Goal: Task Accomplishment & Management: Use online tool/utility

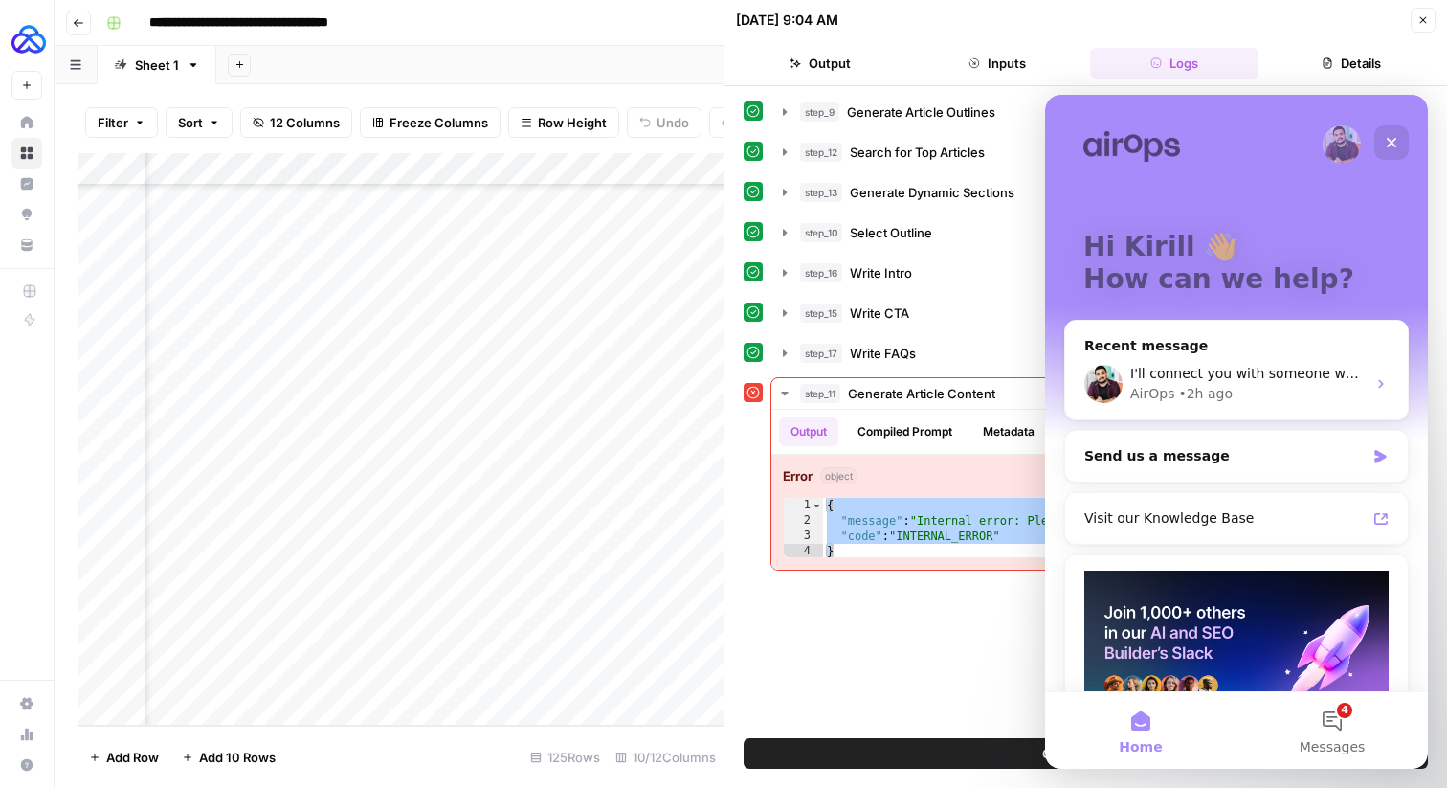
scroll to position [159, 0]
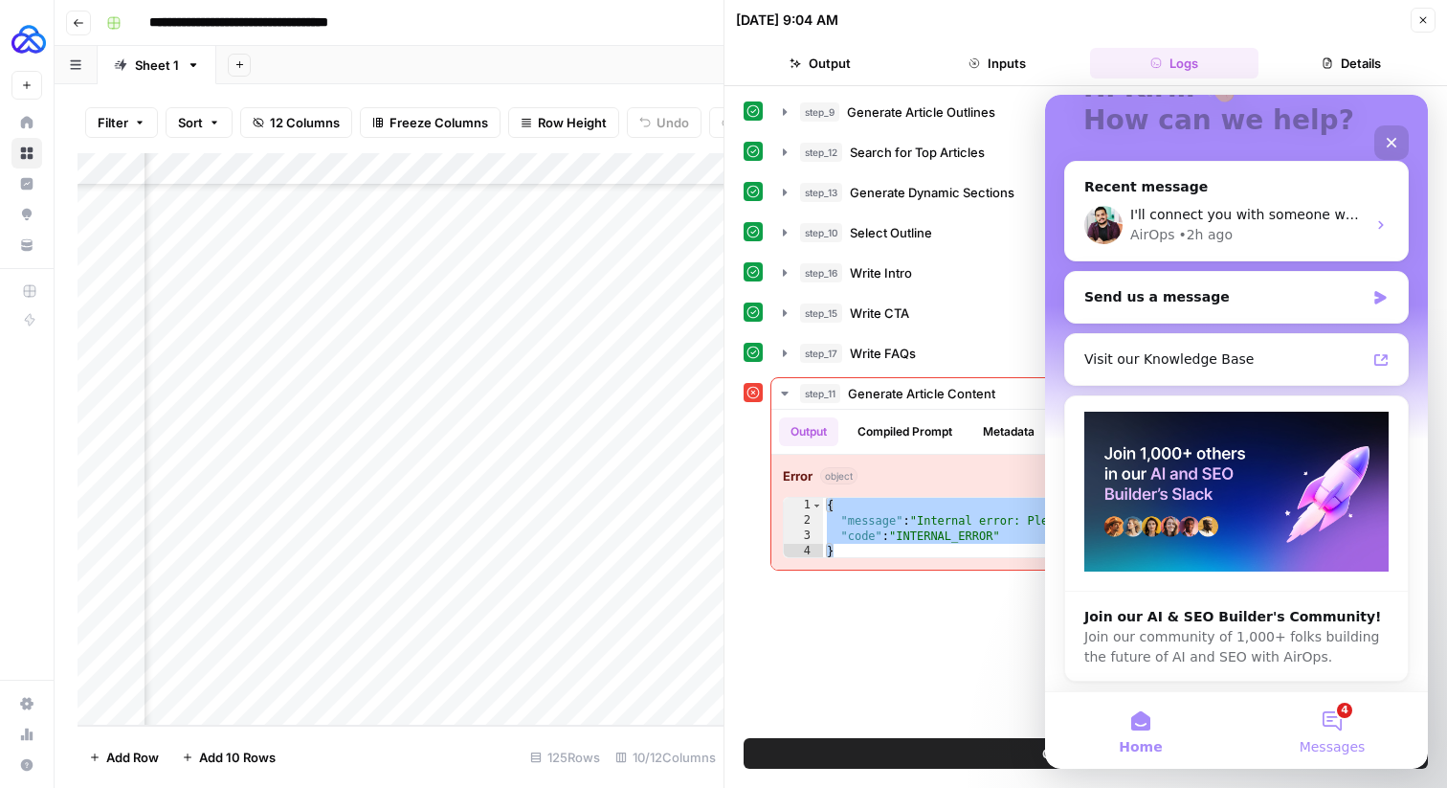
click at [1329, 710] on button "4 Messages" at bounding box center [1331, 730] width 191 height 77
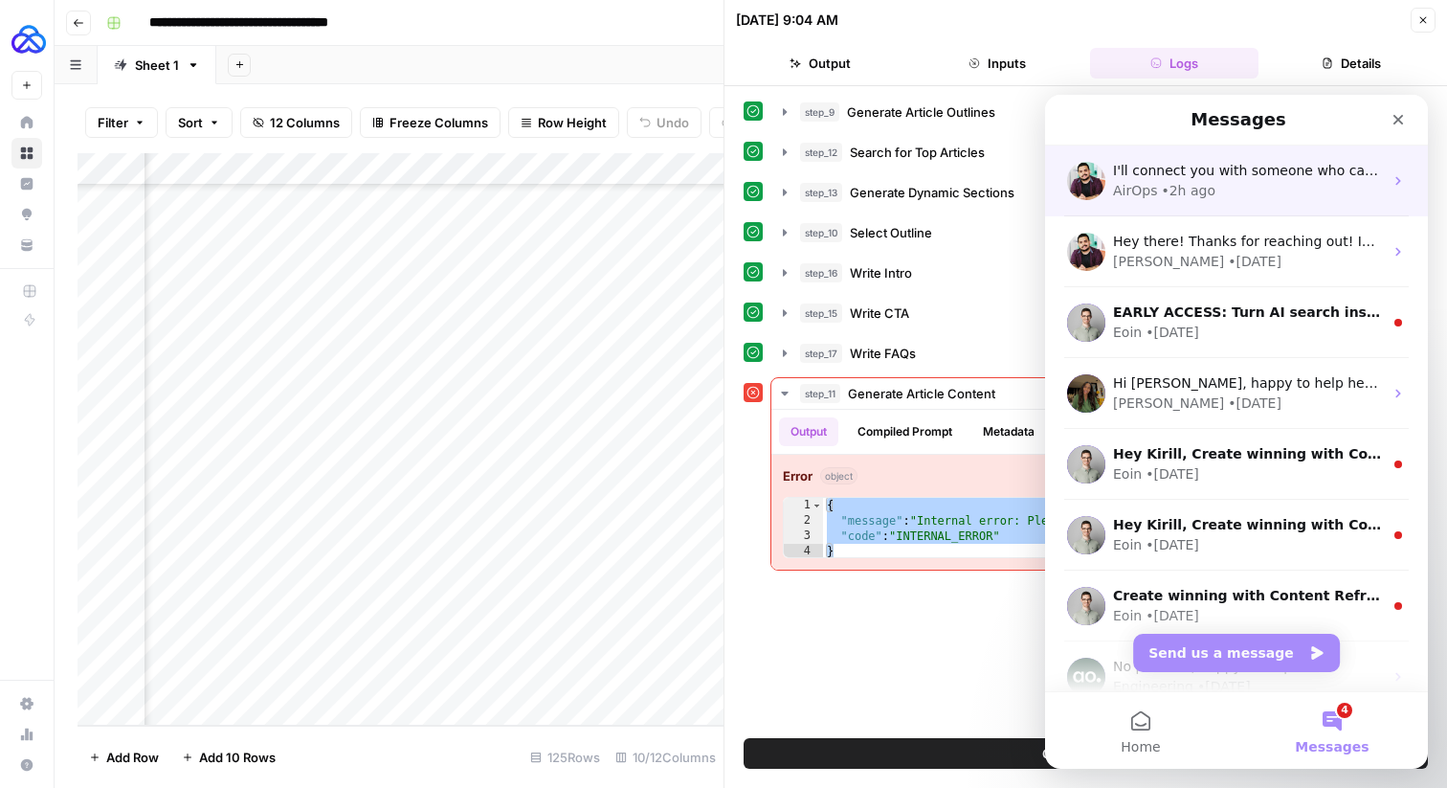
click at [1259, 179] on div "I'll connect you with someone who can help further. Meanwhile, feel free to sha…" at bounding box center [1248, 171] width 270 height 20
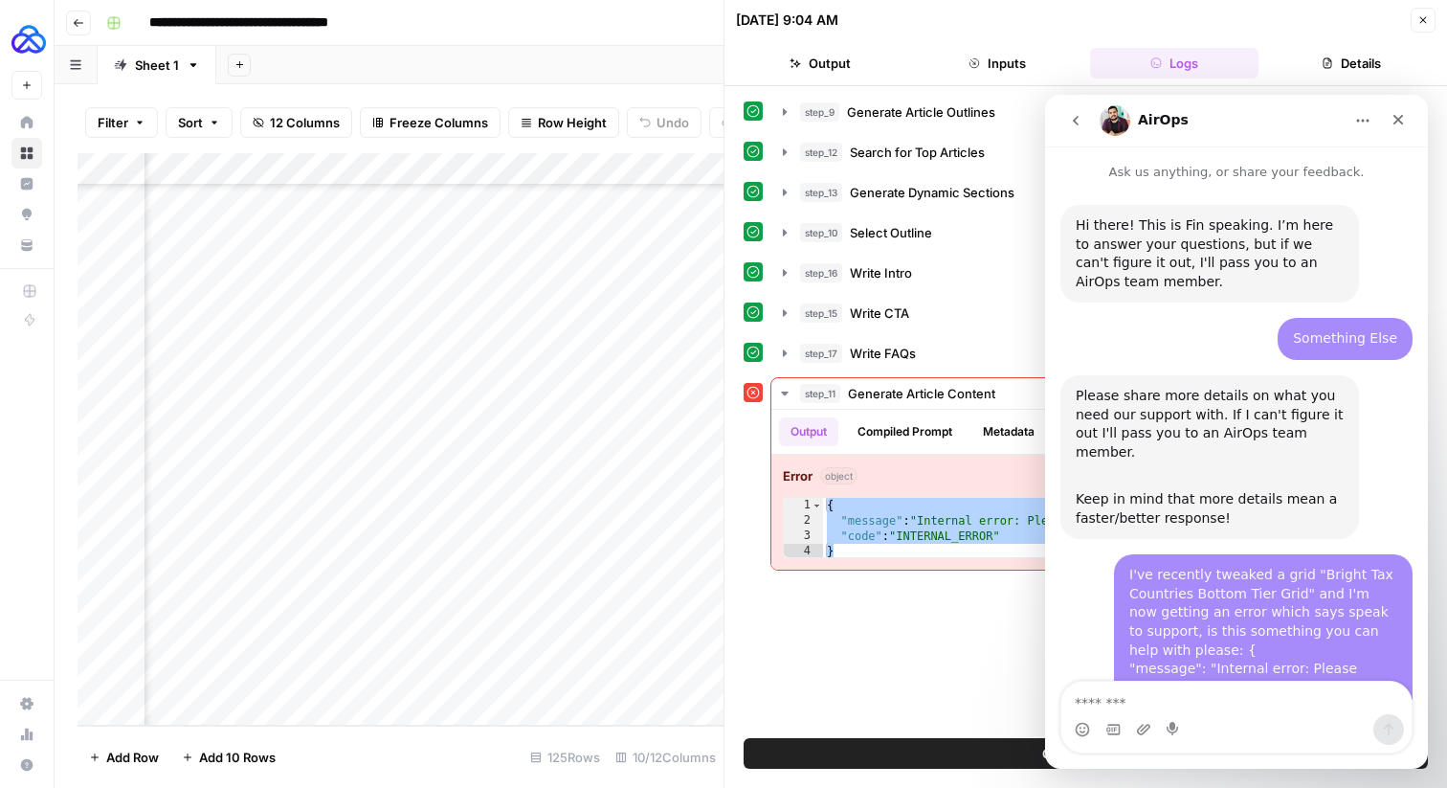
scroll to position [1175, 0]
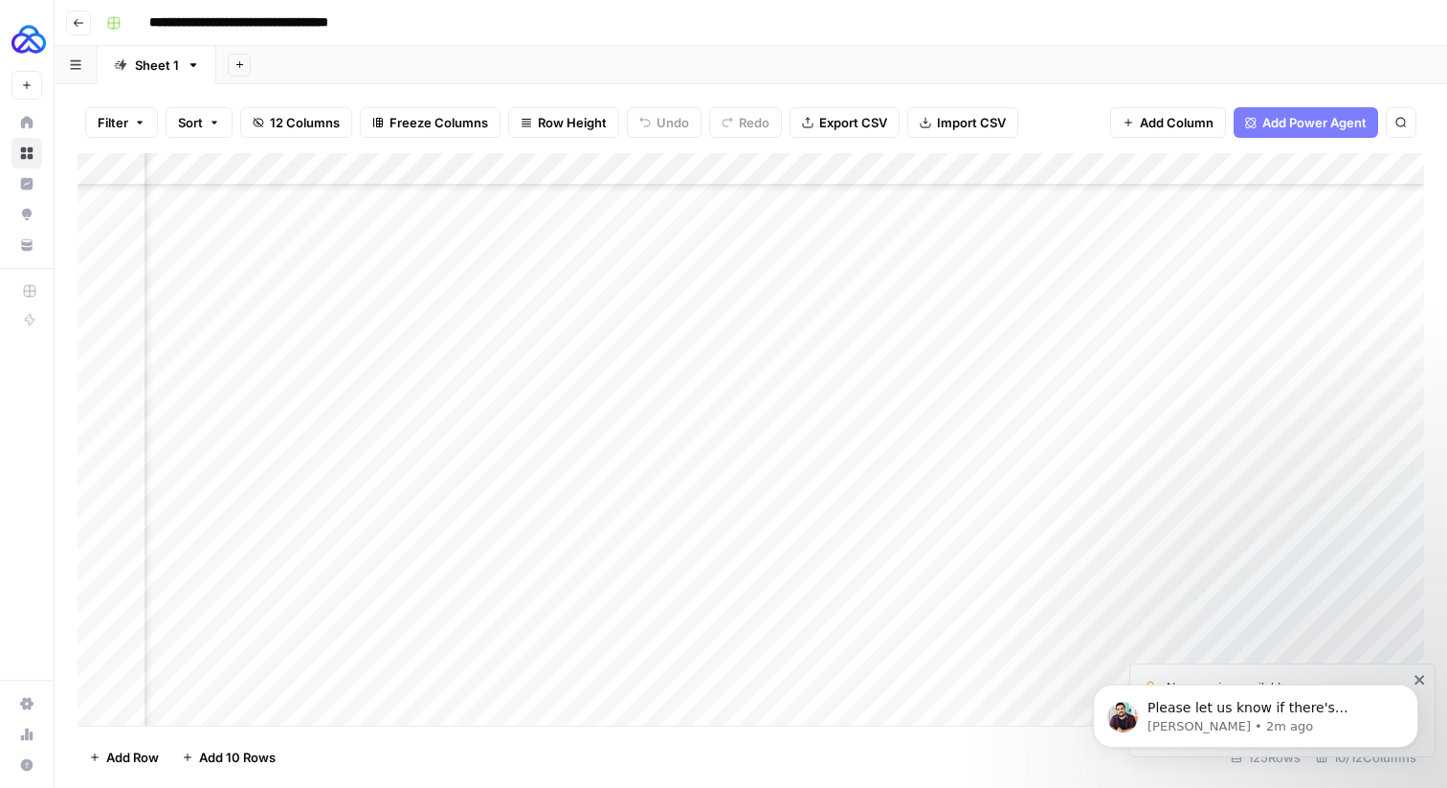
scroll to position [3558, 528]
click at [1171, 713] on p "Please let us know if there's anything else we can do for you!" at bounding box center [1270, 708] width 247 height 19
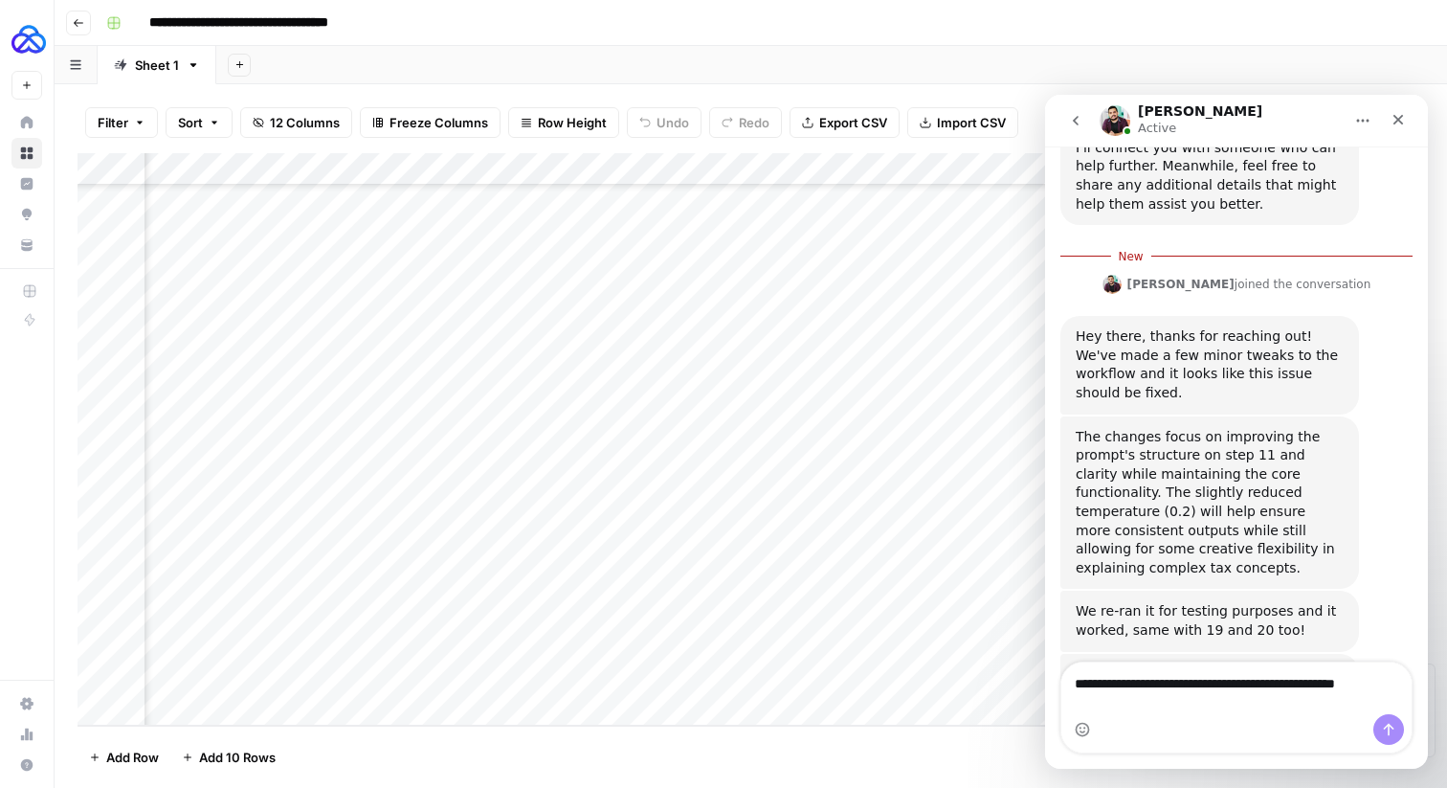
scroll to position [1611, 0]
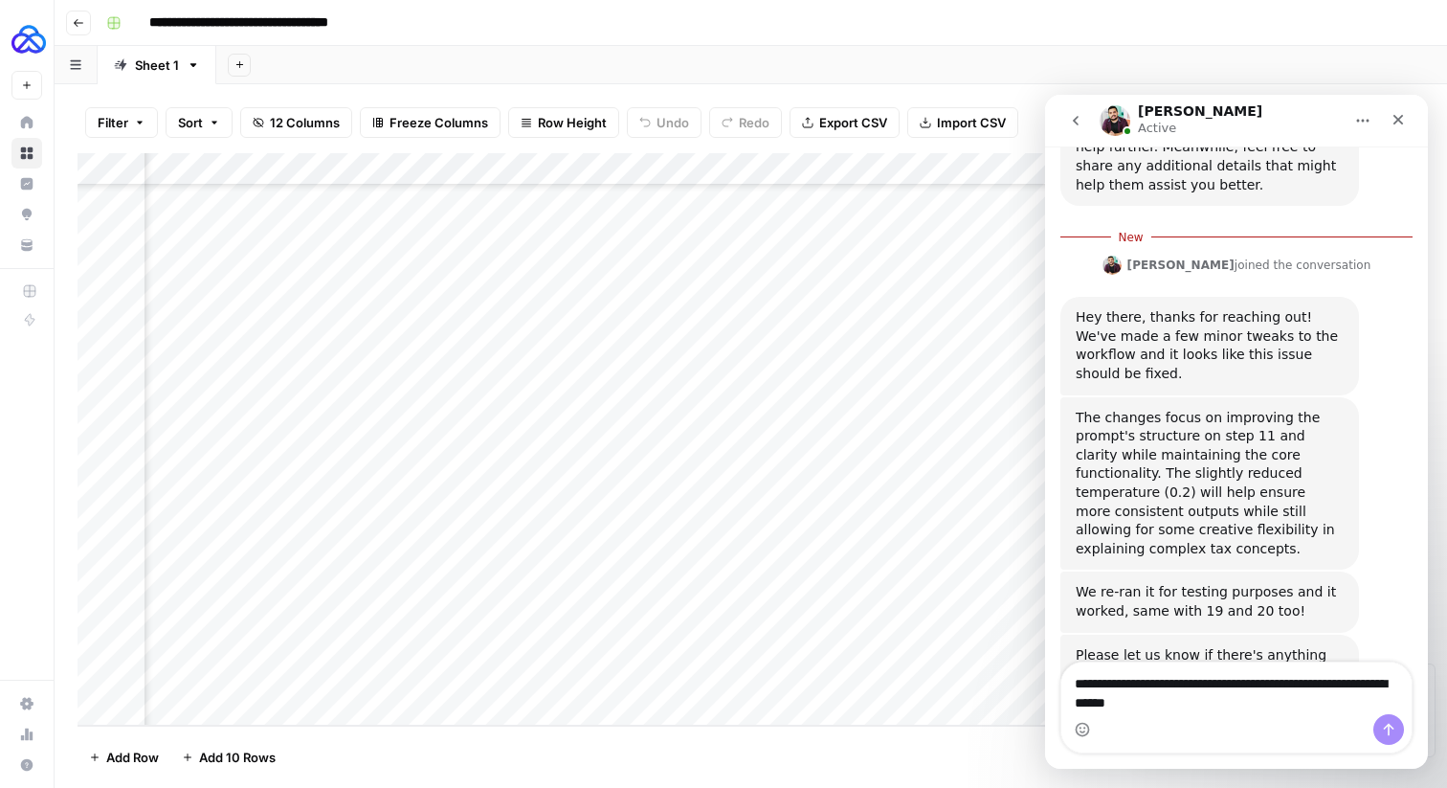
type textarea "**********"
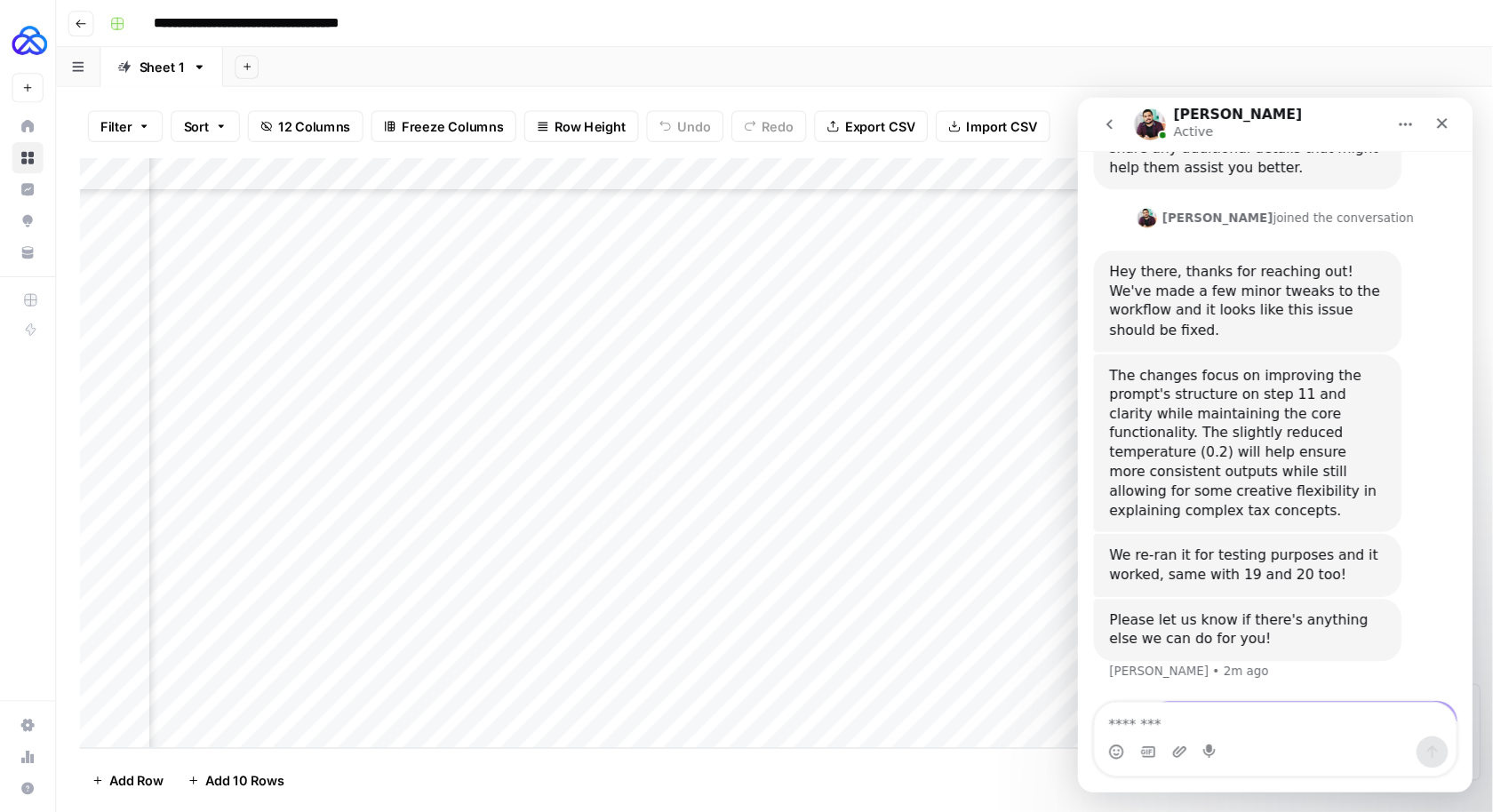
scroll to position [1518, 0]
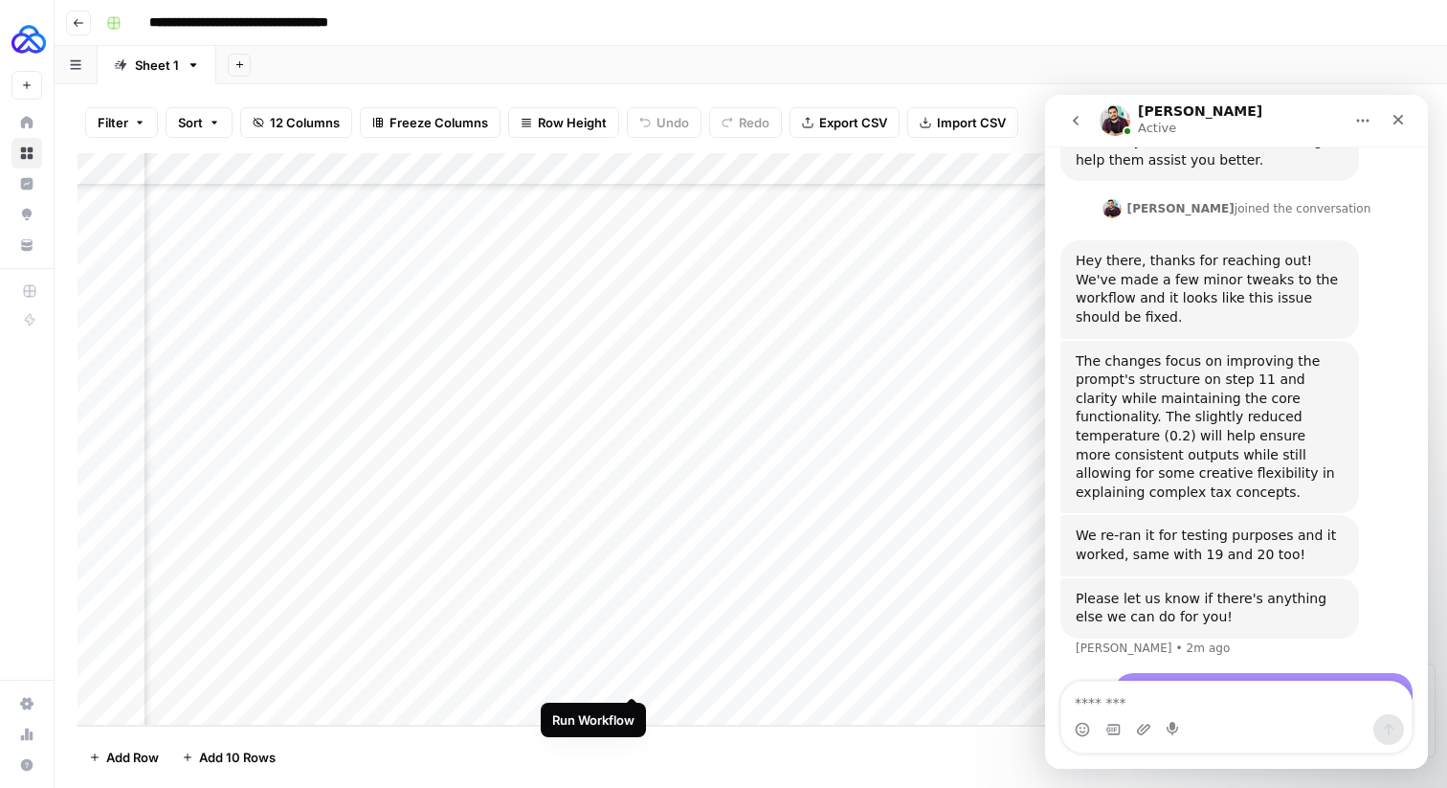
click at [634, 677] on div "Add Column" at bounding box center [751, 439] width 1346 height 572
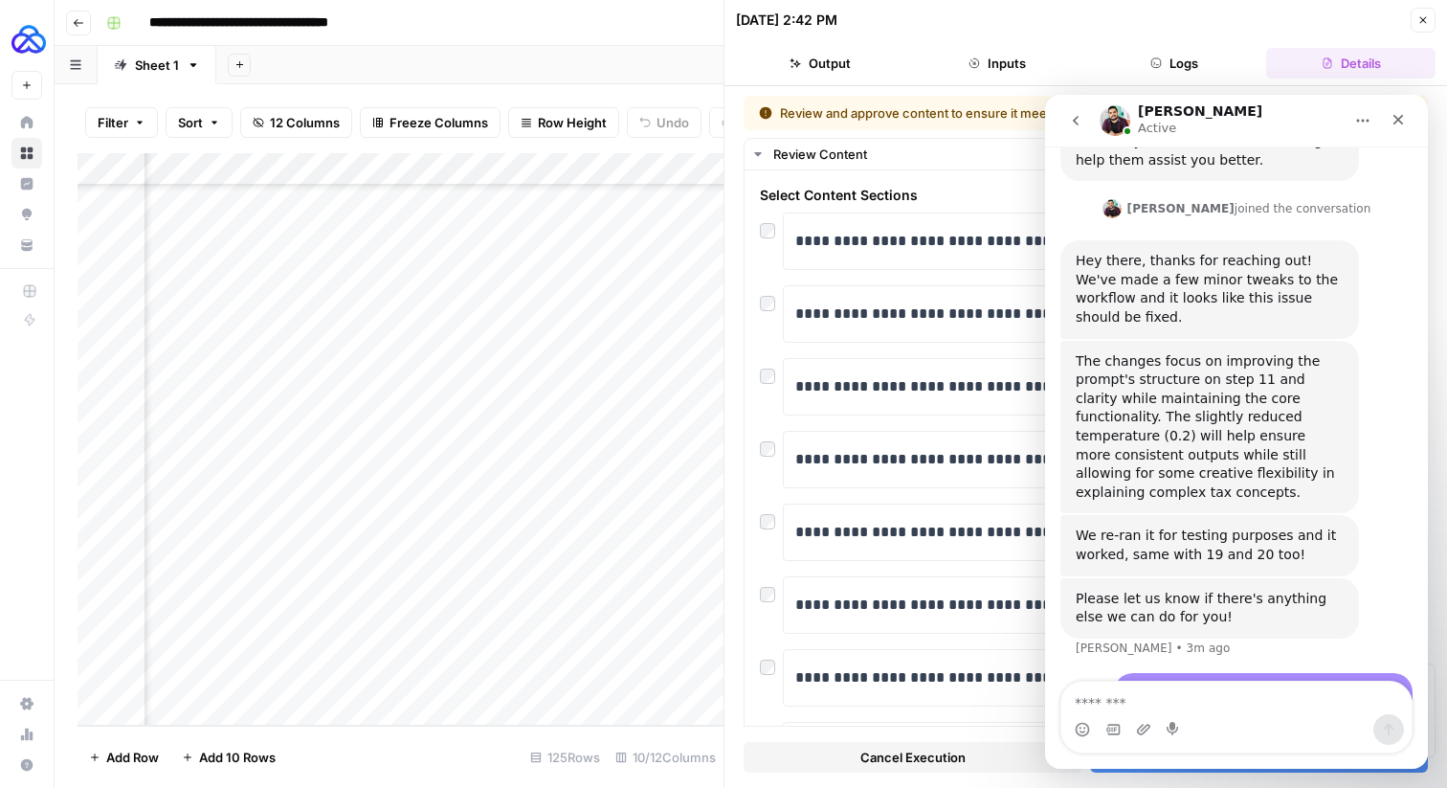
click at [1274, 119] on div "Manuel Active" at bounding box center [1221, 120] width 243 height 33
click at [1195, 126] on div "Manuel Active" at bounding box center [1221, 120] width 243 height 33
click at [1362, 117] on icon "Home" at bounding box center [1362, 120] width 15 height 15
click at [1175, 110] on h1 "[PERSON_NAME]" at bounding box center [1200, 111] width 124 height 14
click at [757, 443] on div "**********" at bounding box center [1086, 482] width 682 height 624
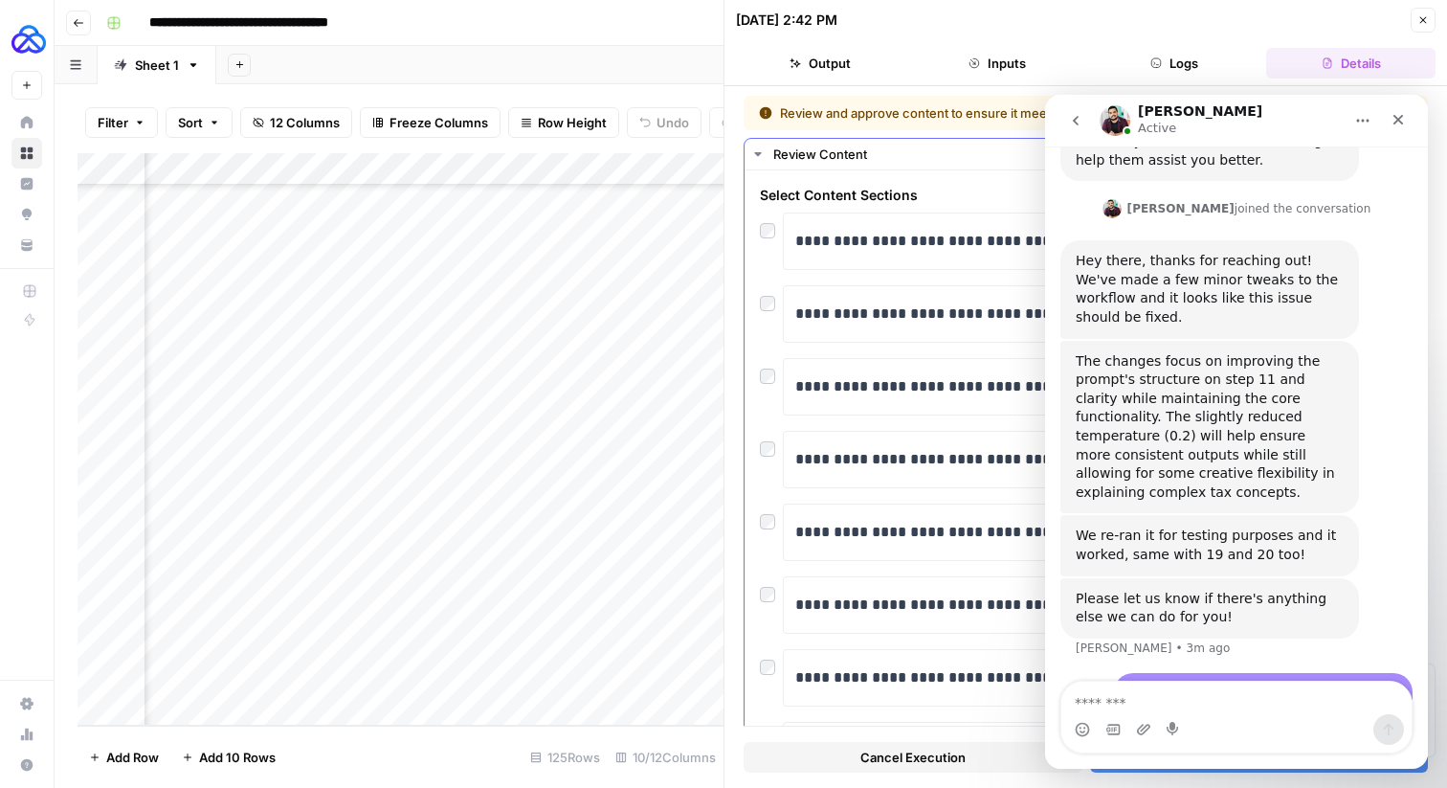
click at [757, 443] on div "**********" at bounding box center [1086, 482] width 682 height 624
click at [1293, 119] on div "Manuel Active" at bounding box center [1221, 120] width 243 height 33
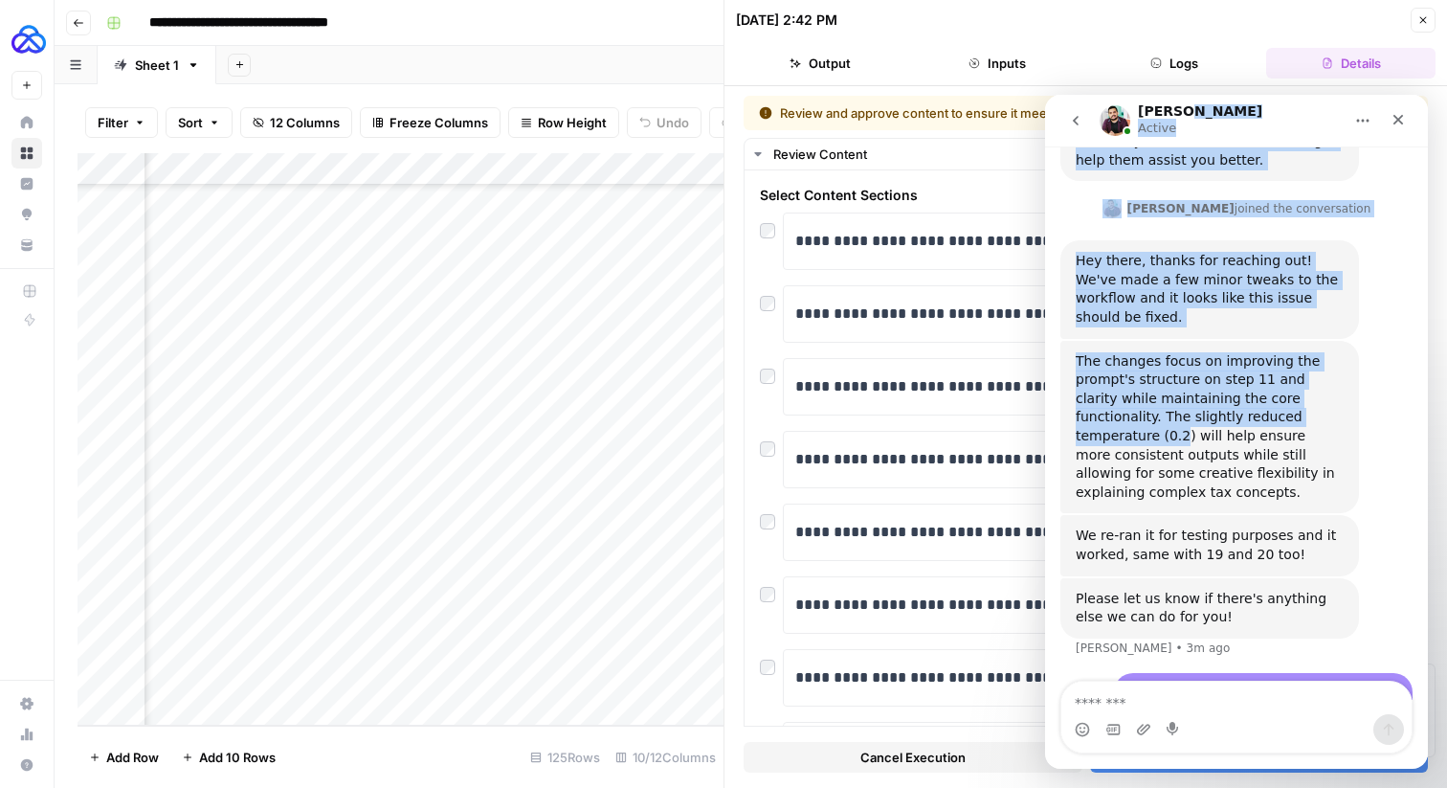
drag, startPoint x: 1292, startPoint y: 119, endPoint x: 1290, endPoint y: 347, distance: 228.7
click at [1290, 348] on div "Manuel Active Ask us anything, or share your feedback. Hi there! This is Fin sp…" at bounding box center [1236, 432] width 383 height 674
click at [1366, 113] on icon "Home" at bounding box center [1362, 120] width 15 height 15
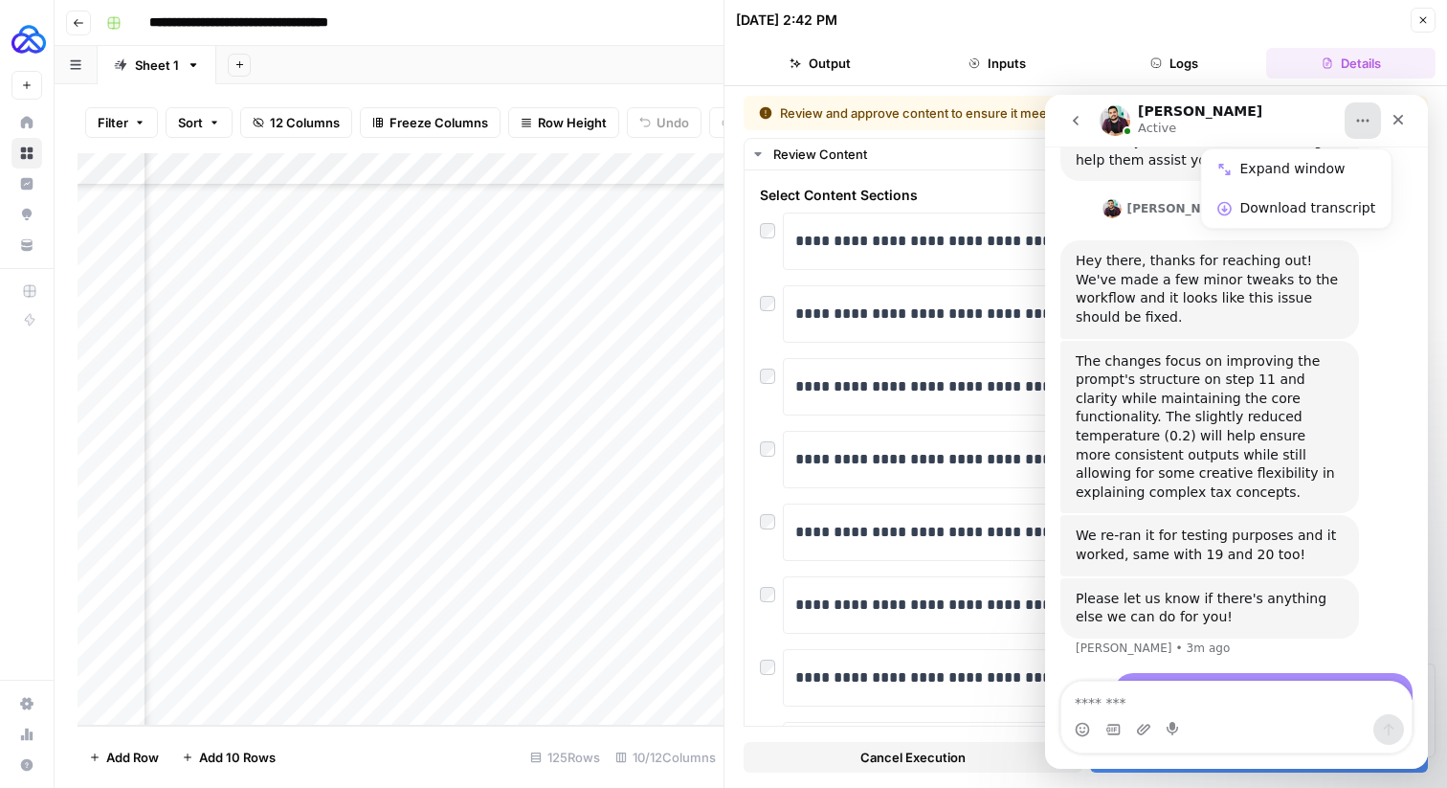
click at [1246, 117] on div "Manuel Active" at bounding box center [1221, 120] width 243 height 33
click at [1142, 775] on div "Cancel Execution Accept Output" at bounding box center [1086, 752] width 684 height 52
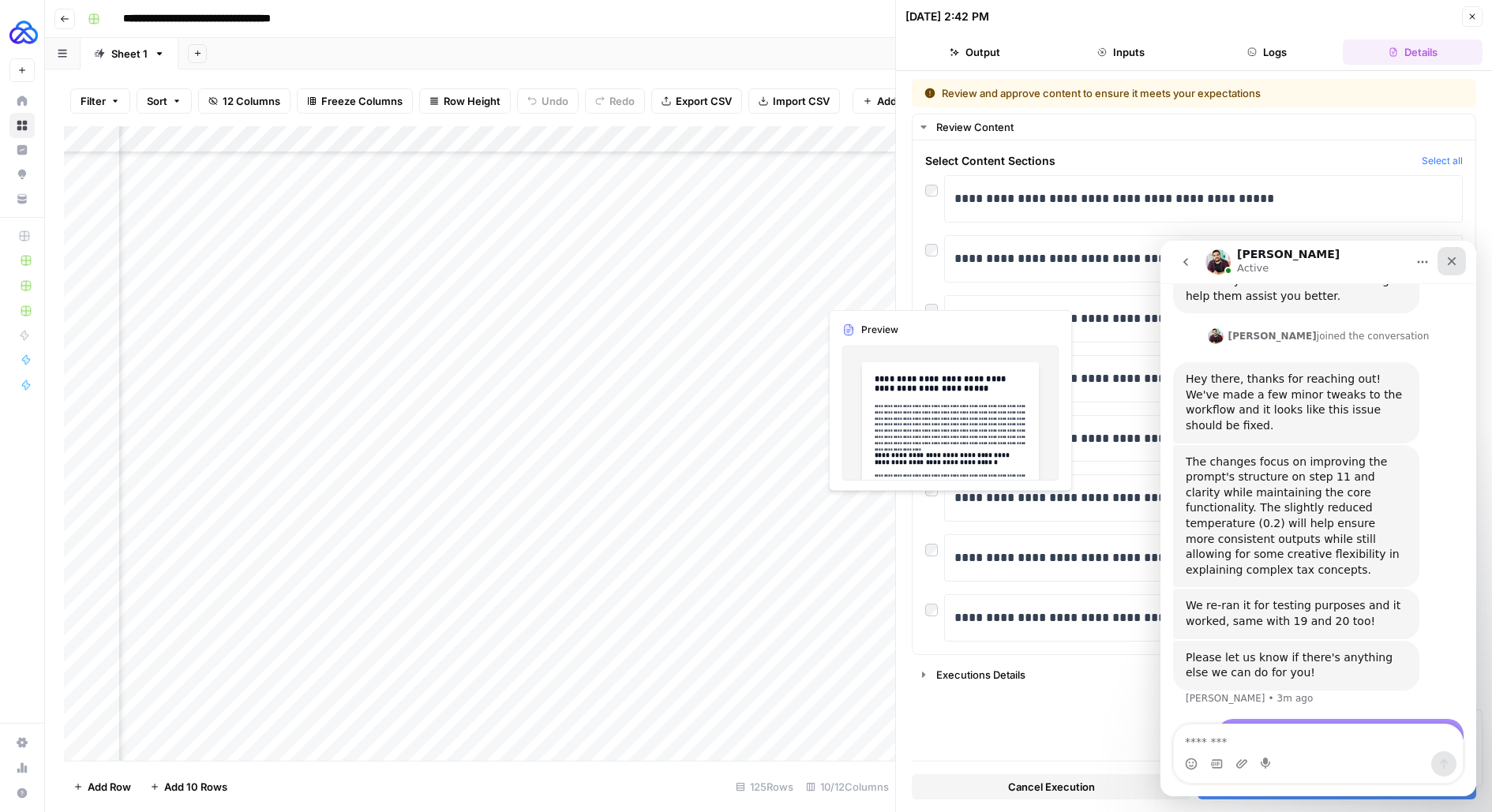
click at [1193, 264] on icon "Close" at bounding box center [1451, 260] width 12 height 12
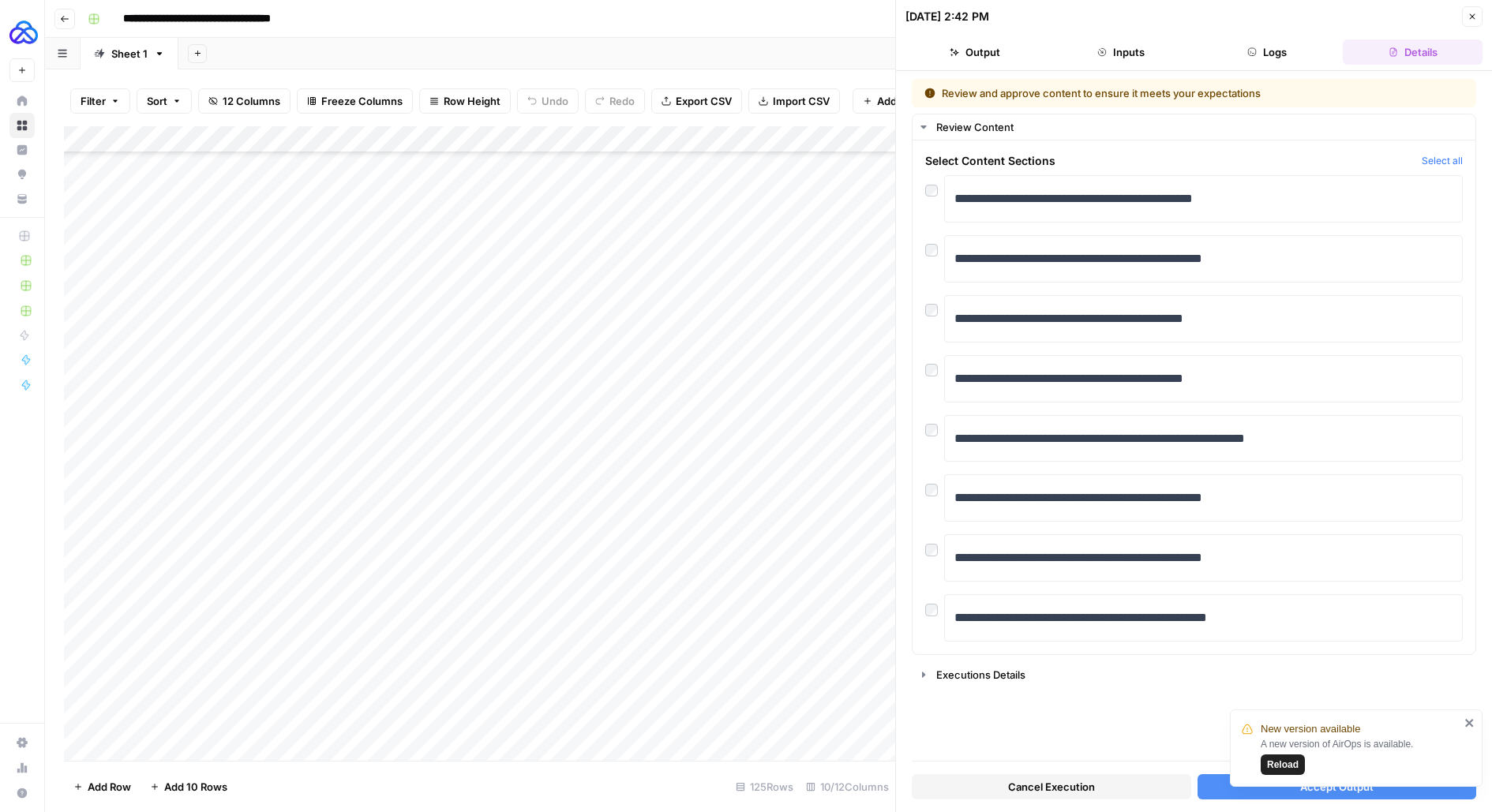
click at [193, 649] on div "Add Column" at bounding box center [480, 443] width 831 height 634
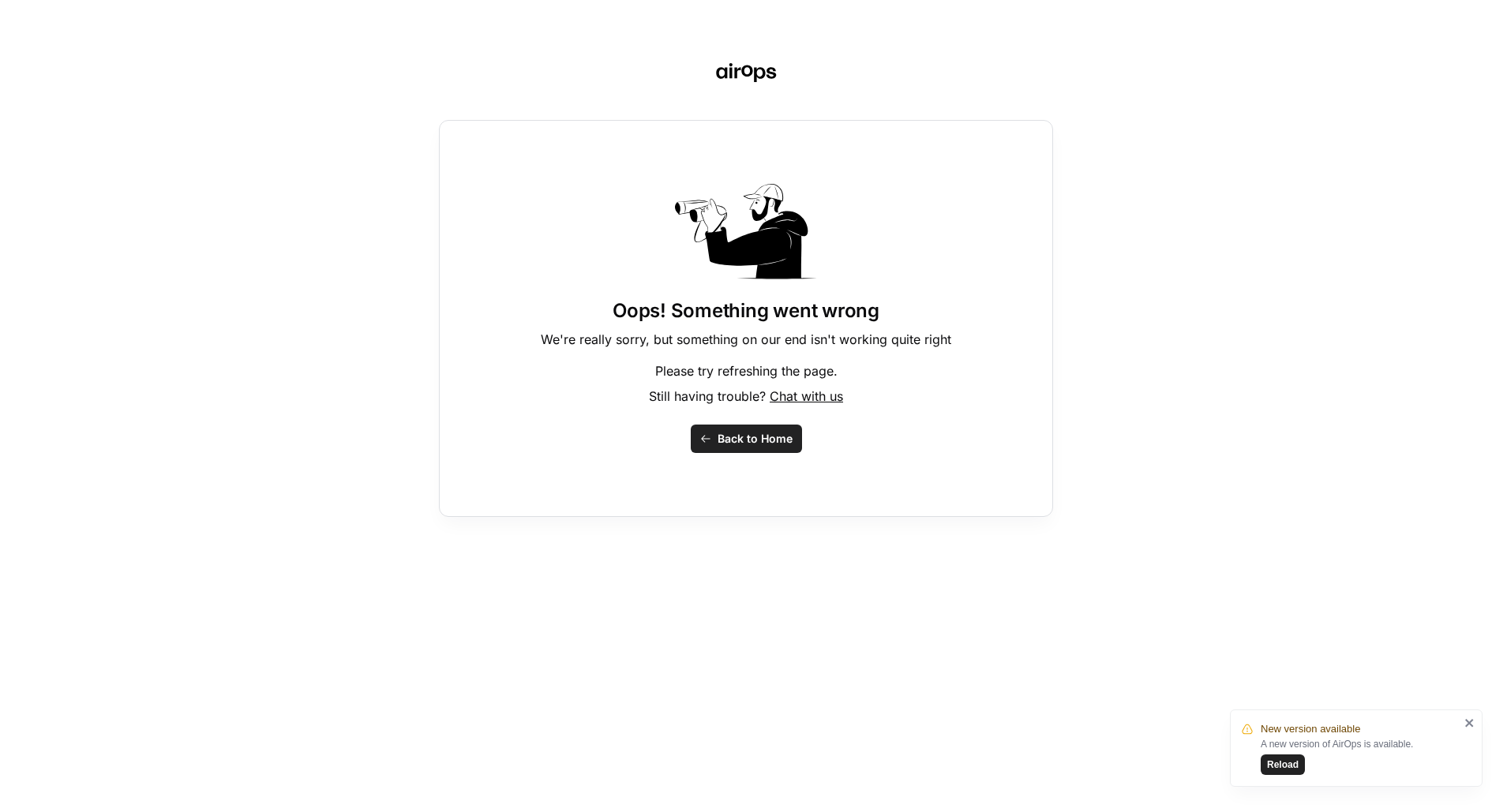
click at [733, 448] on button "Back to Home" at bounding box center [746, 439] width 111 height 28
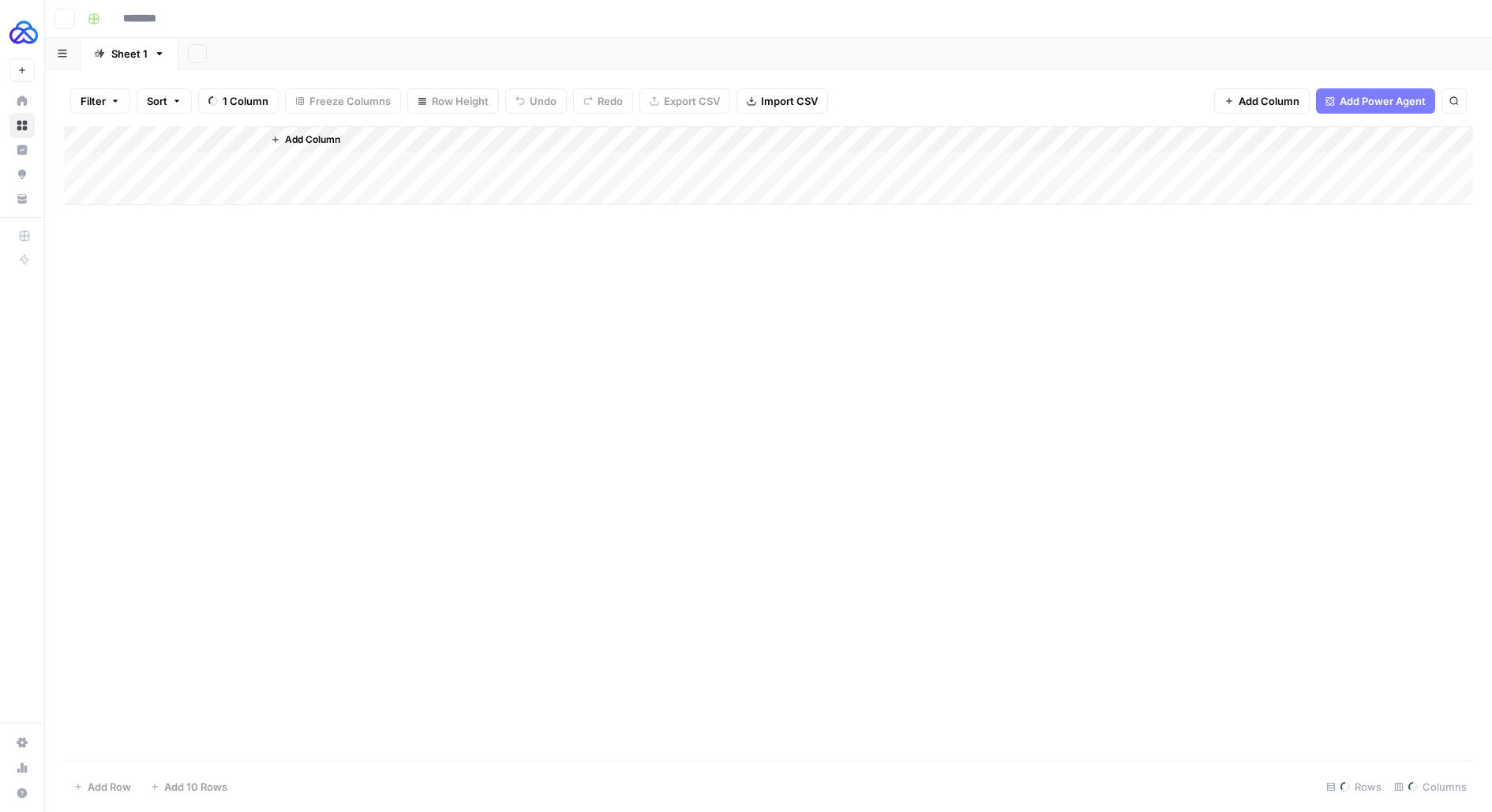
type input "**********"
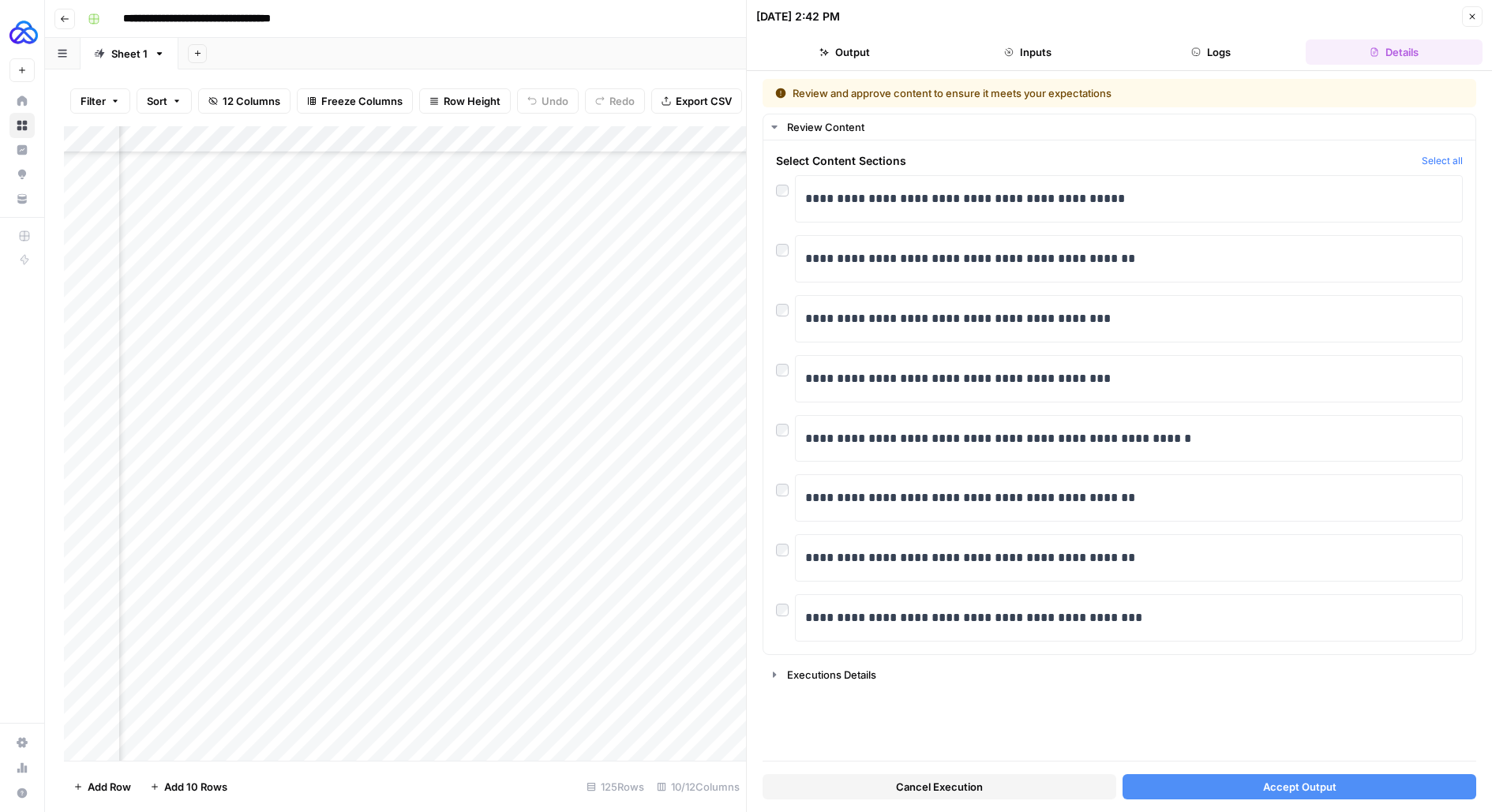
click at [1029, 782] on button "Cancel Execution" at bounding box center [939, 786] width 354 height 26
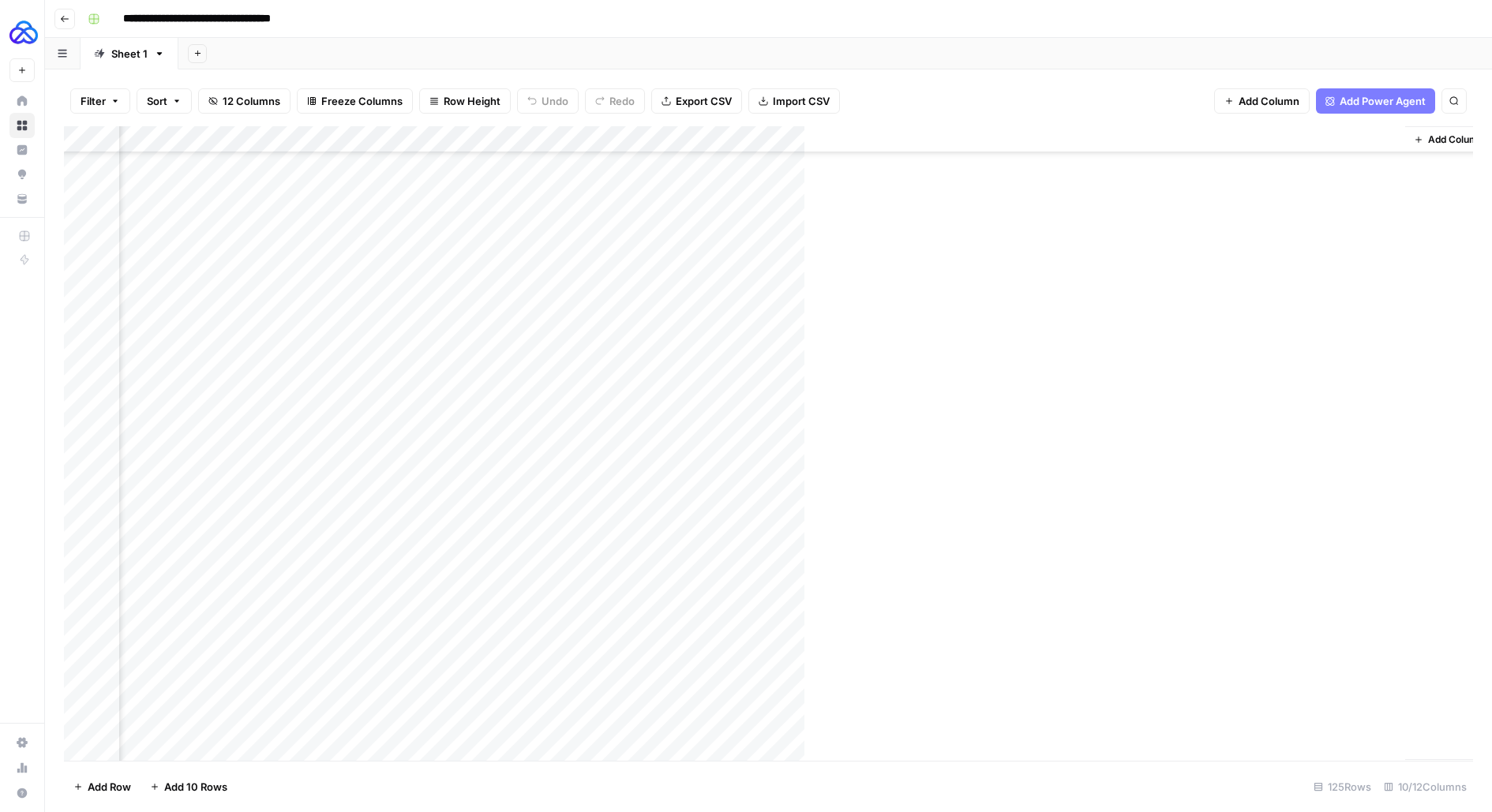
scroll to position [2770, 137]
click at [820, 718] on div "Add Column" at bounding box center [769, 443] width 1409 height 634
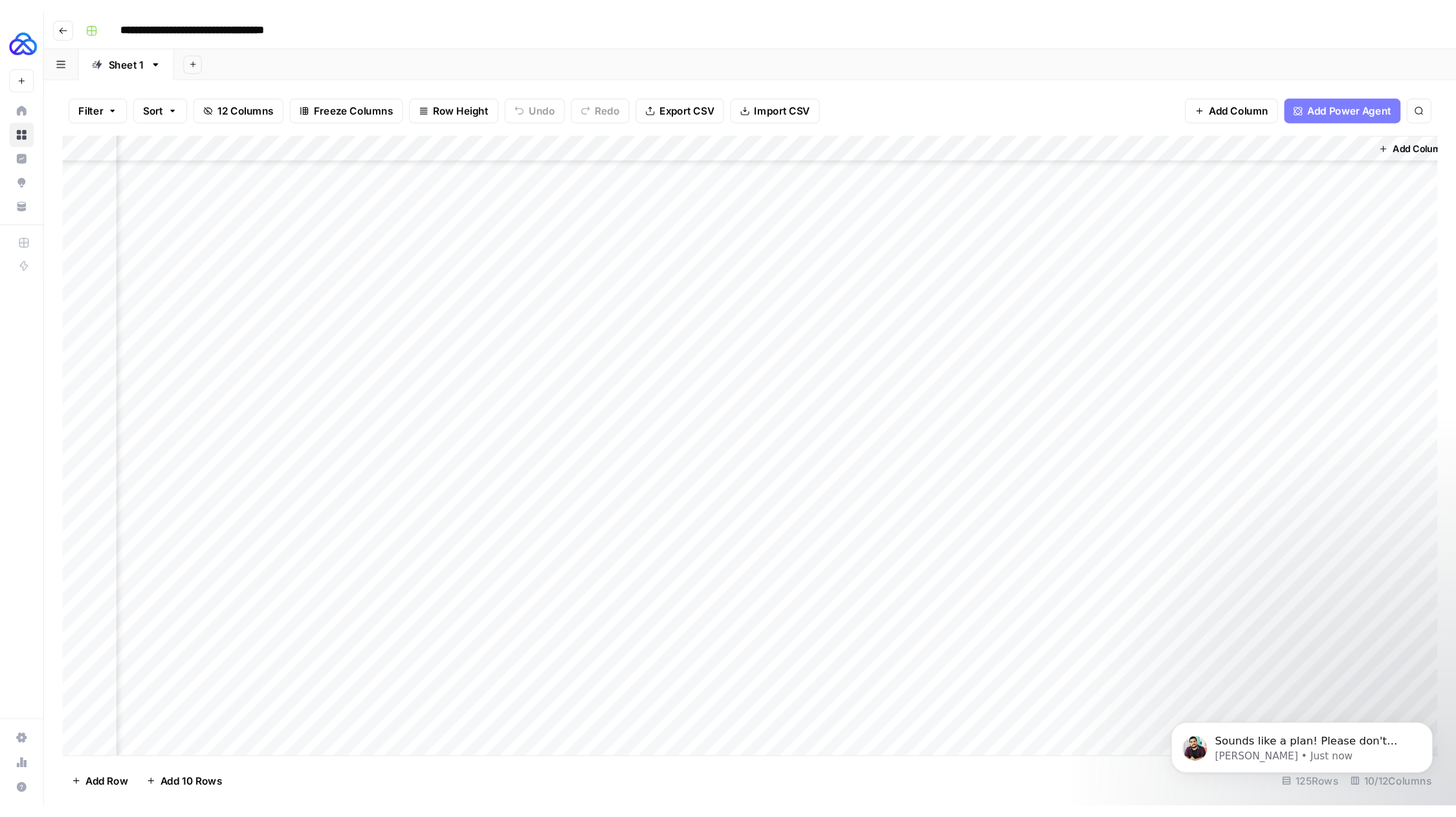
scroll to position [0, 0]
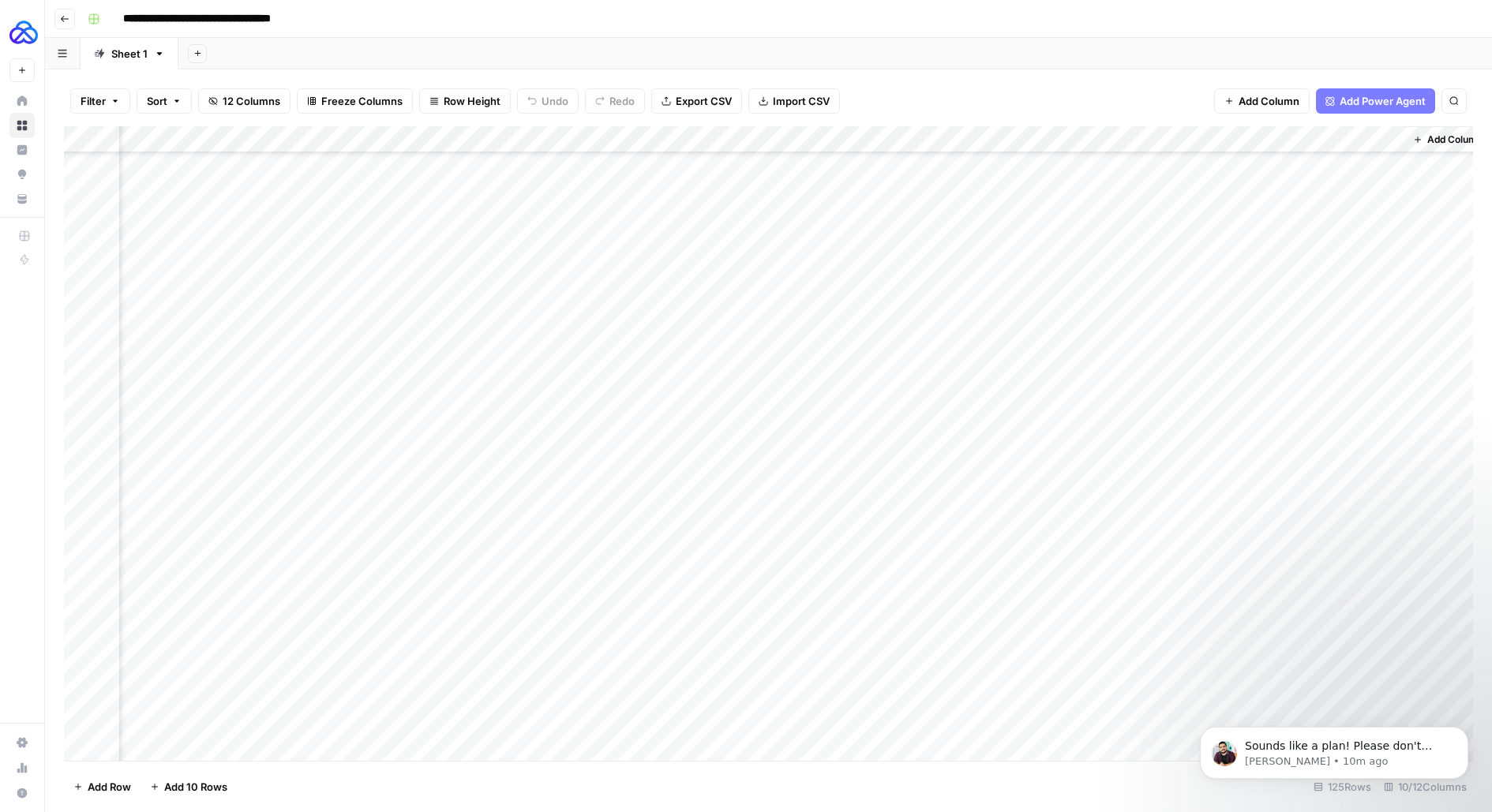
click at [820, 718] on div "Add Column" at bounding box center [769, 443] width 1409 height 634
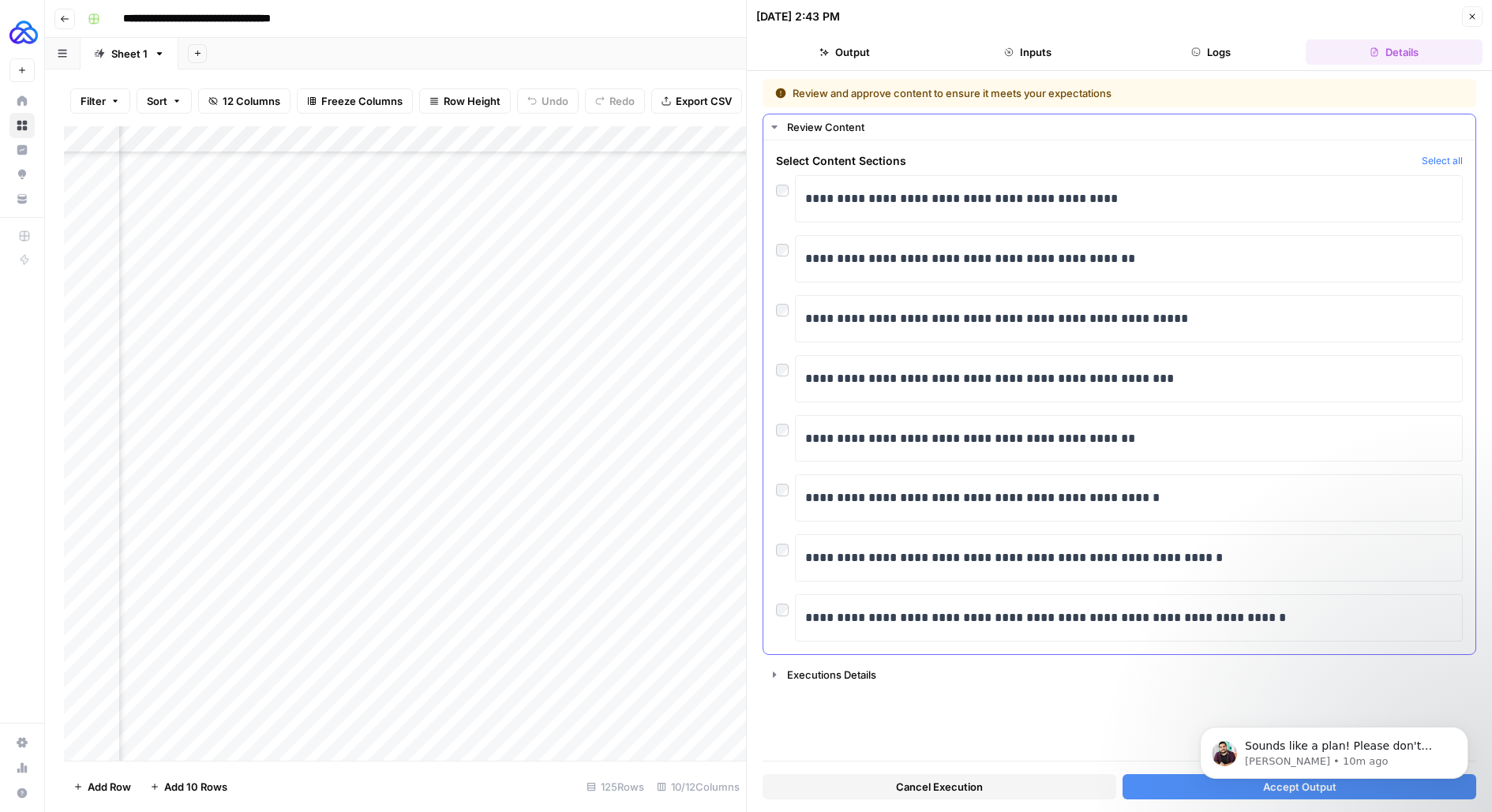
click at [776, 175] on div at bounding box center [785, 185] width 19 height 22
click at [788, 245] on div at bounding box center [785, 246] width 19 height 22
click at [1161, 786] on button "Accept Output" at bounding box center [1299, 786] width 354 height 26
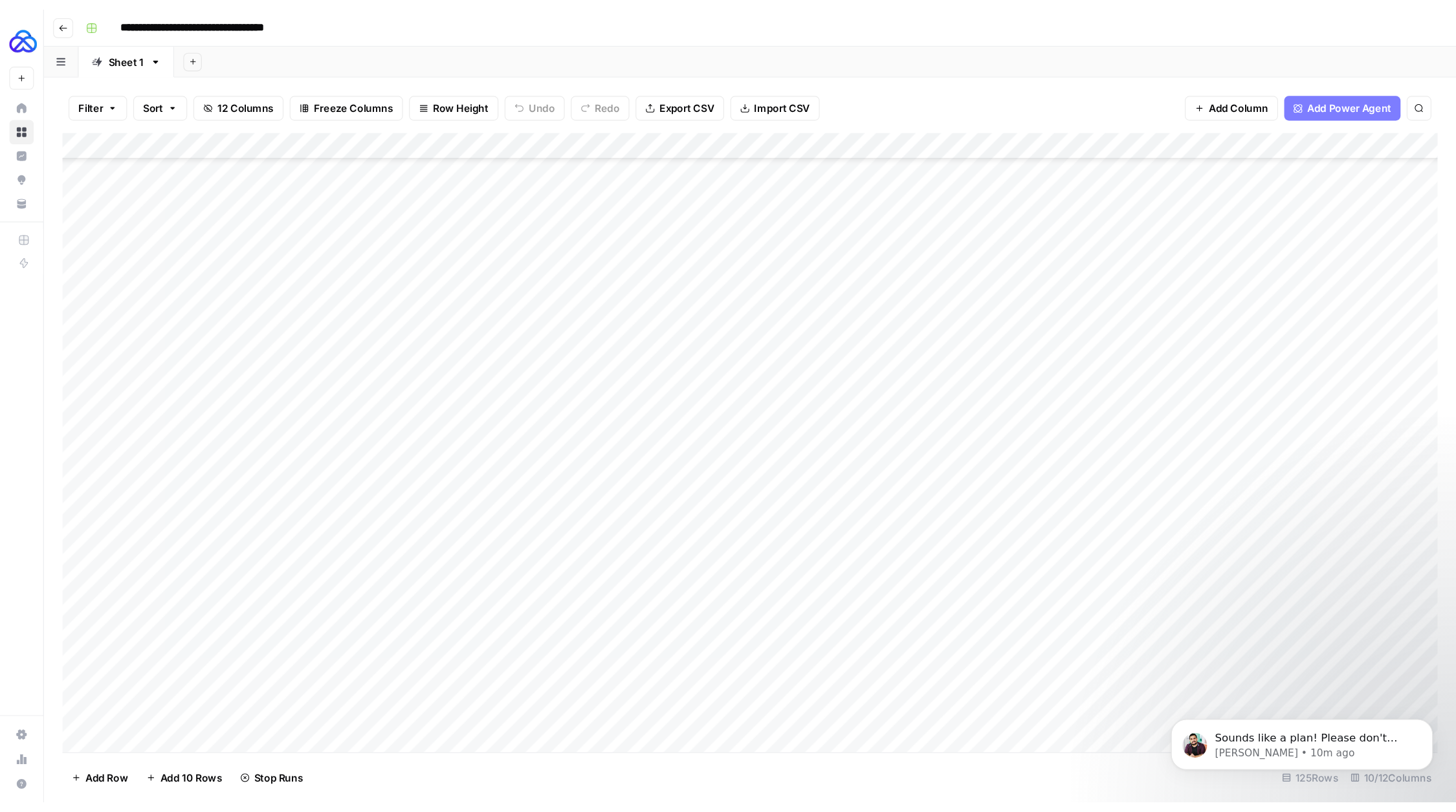
scroll to position [2121, 0]
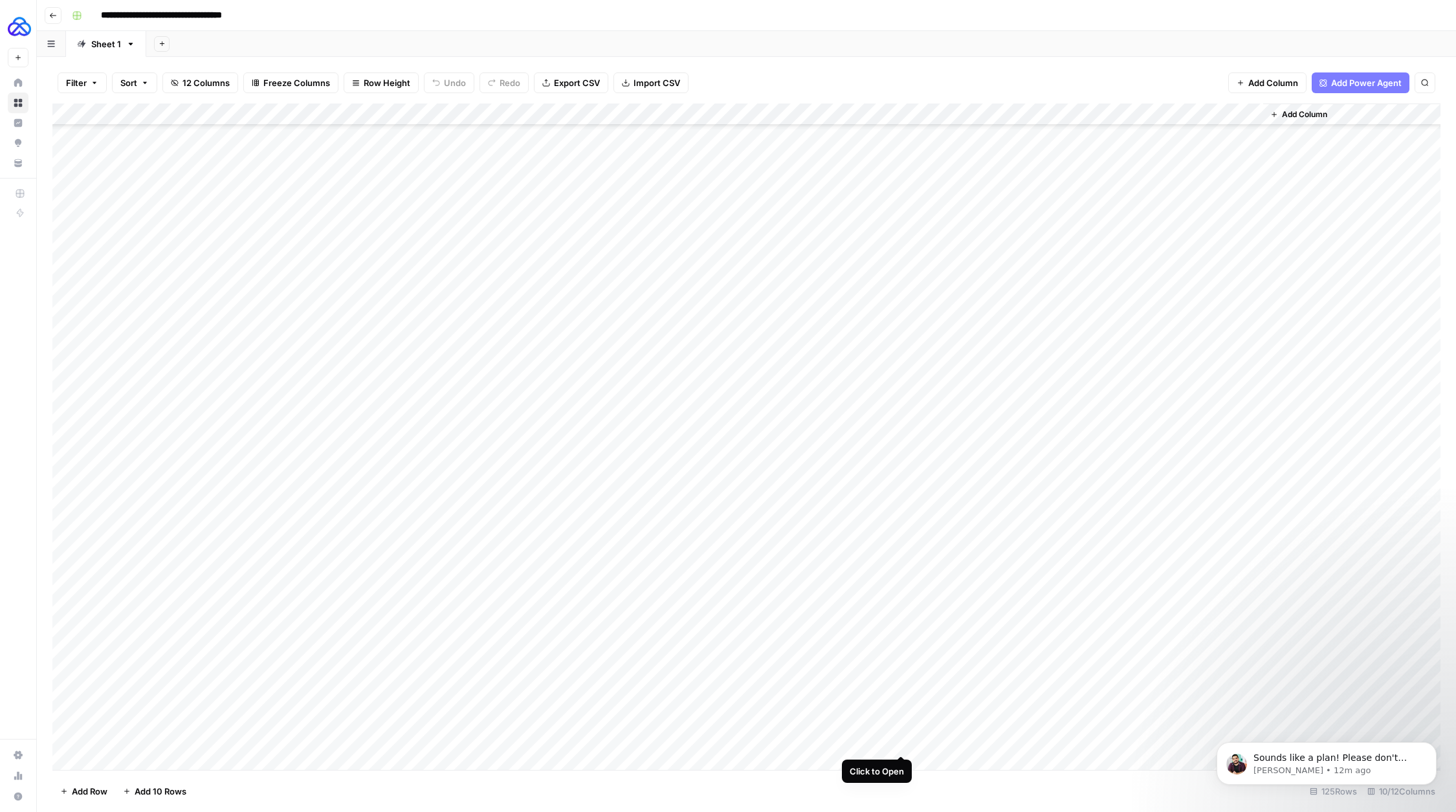
click at [895, 665] on div "Add Column" at bounding box center [747, 437] width 1388 height 667
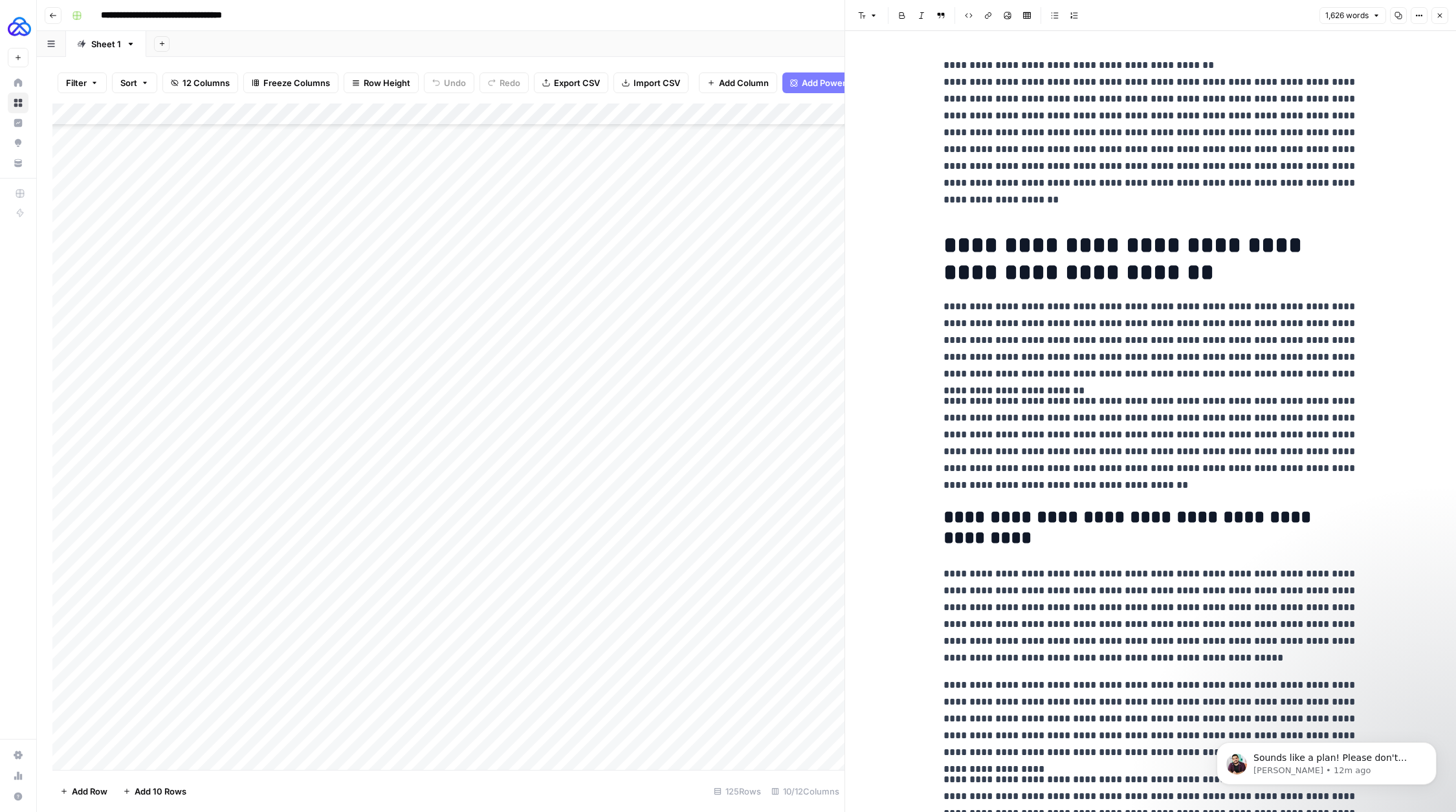
click at [1026, 69] on p "**********" at bounding box center [1150, 133] width 414 height 151
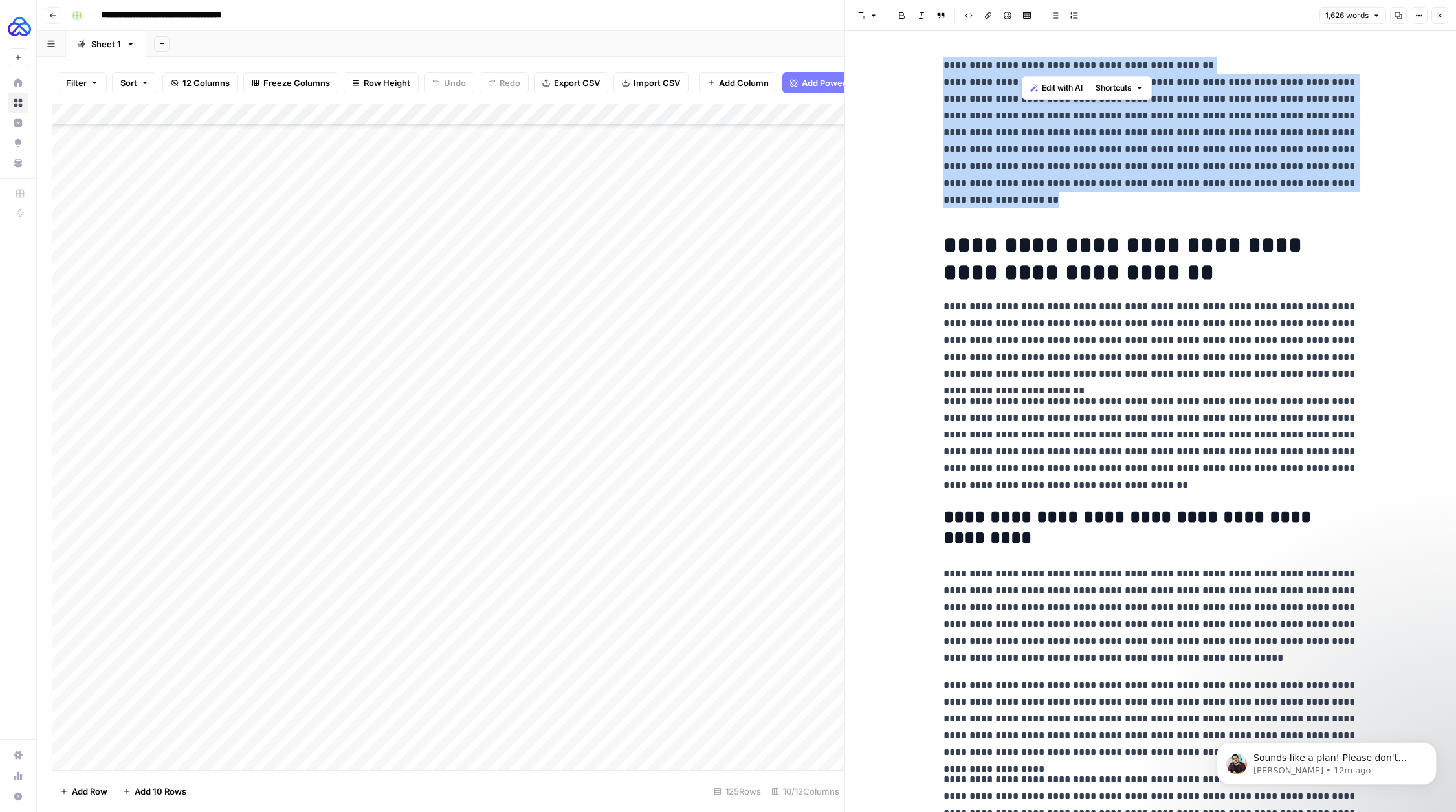
click at [1026, 69] on p "**********" at bounding box center [1150, 133] width 414 height 151
click at [1008, 68] on p "**********" at bounding box center [1150, 133] width 414 height 151
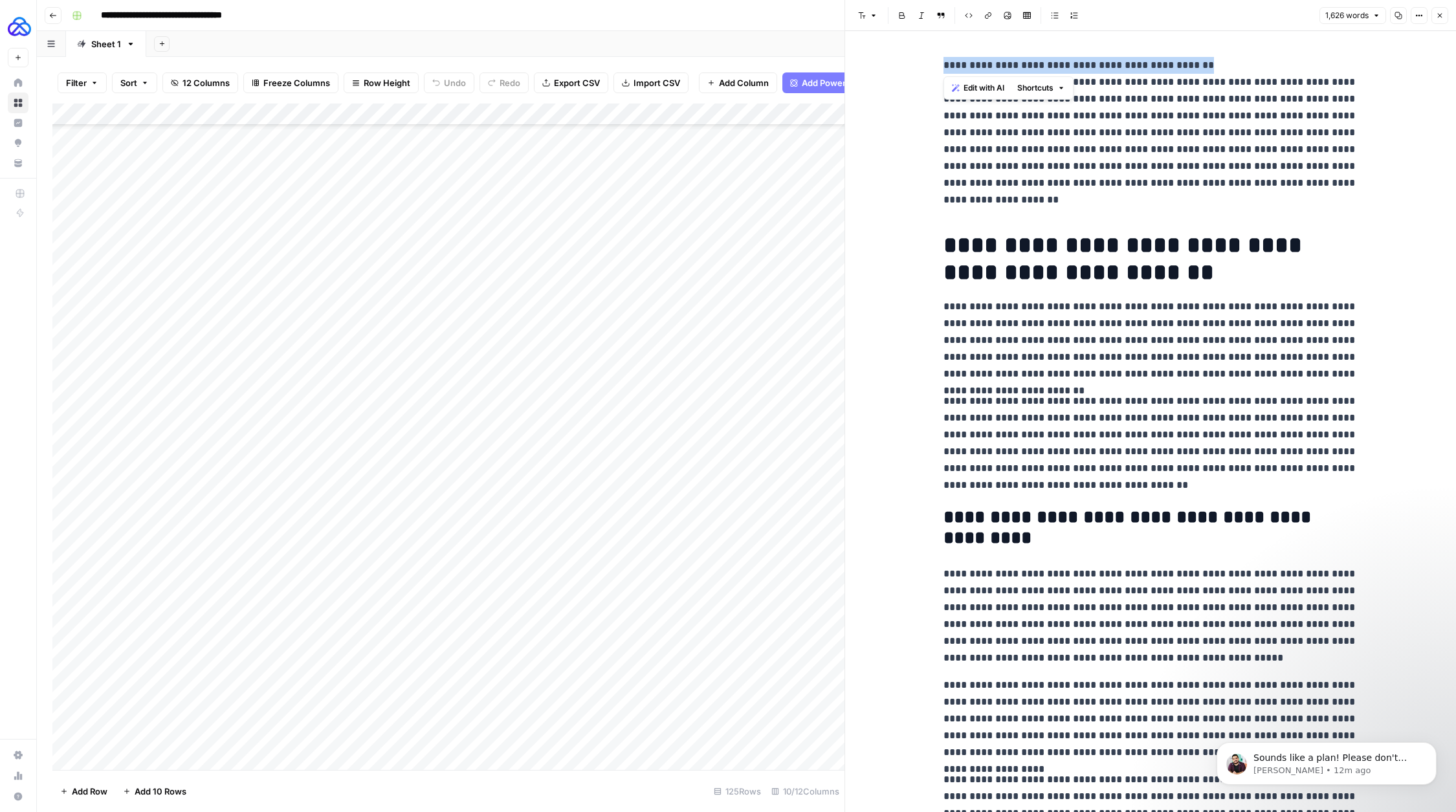
drag, startPoint x: 1221, startPoint y: 68, endPoint x: 936, endPoint y: 66, distance: 285.0
click at [866, 10] on button "Font style" at bounding box center [868, 16] width 30 height 17
click at [885, 68] on span "heading 1" at bounding box center [910, 63] width 62 height 16
click at [1089, 167] on p "**********" at bounding box center [1150, 133] width 414 height 151
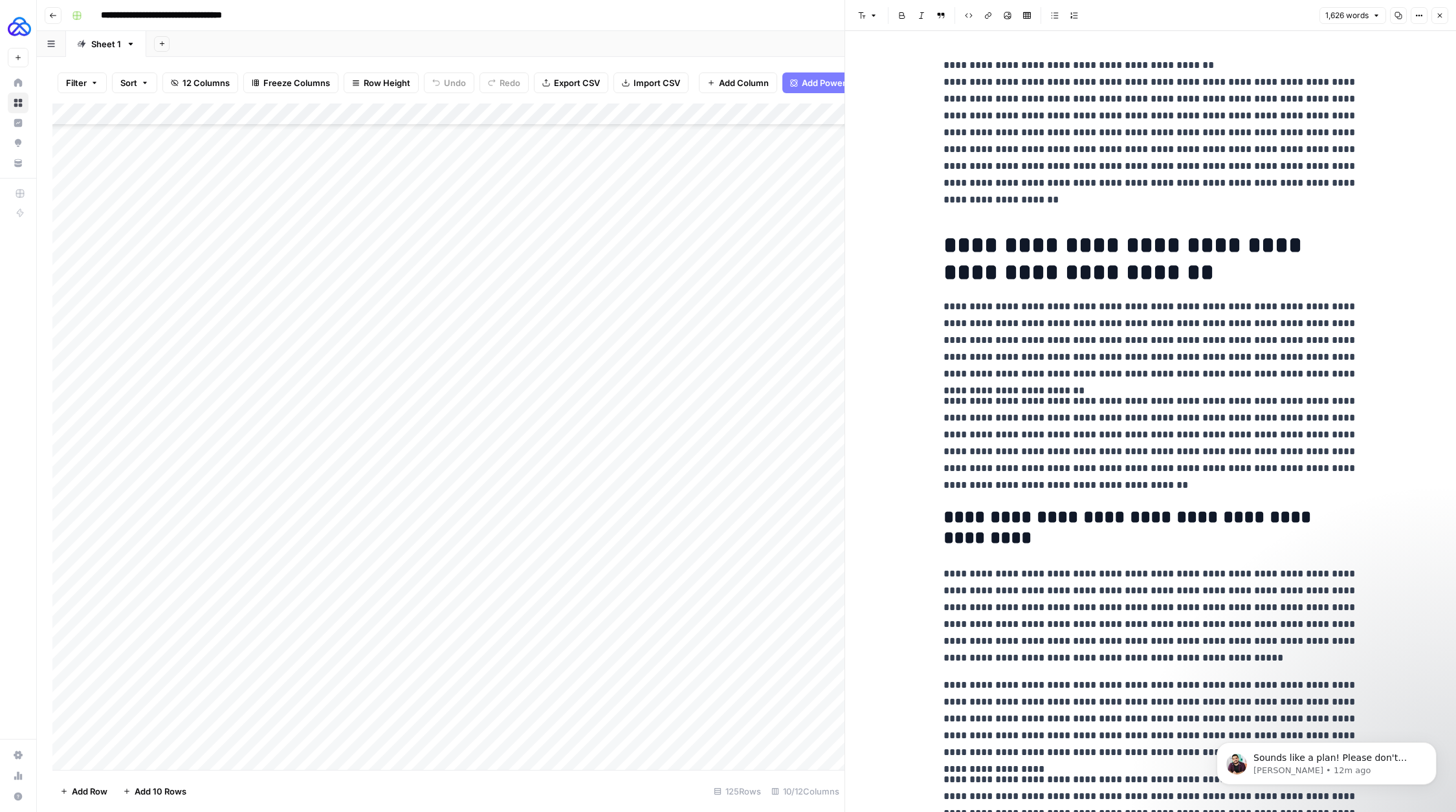
drag, startPoint x: 1011, startPoint y: 197, endPoint x: 908, endPoint y: 66, distance: 166.6
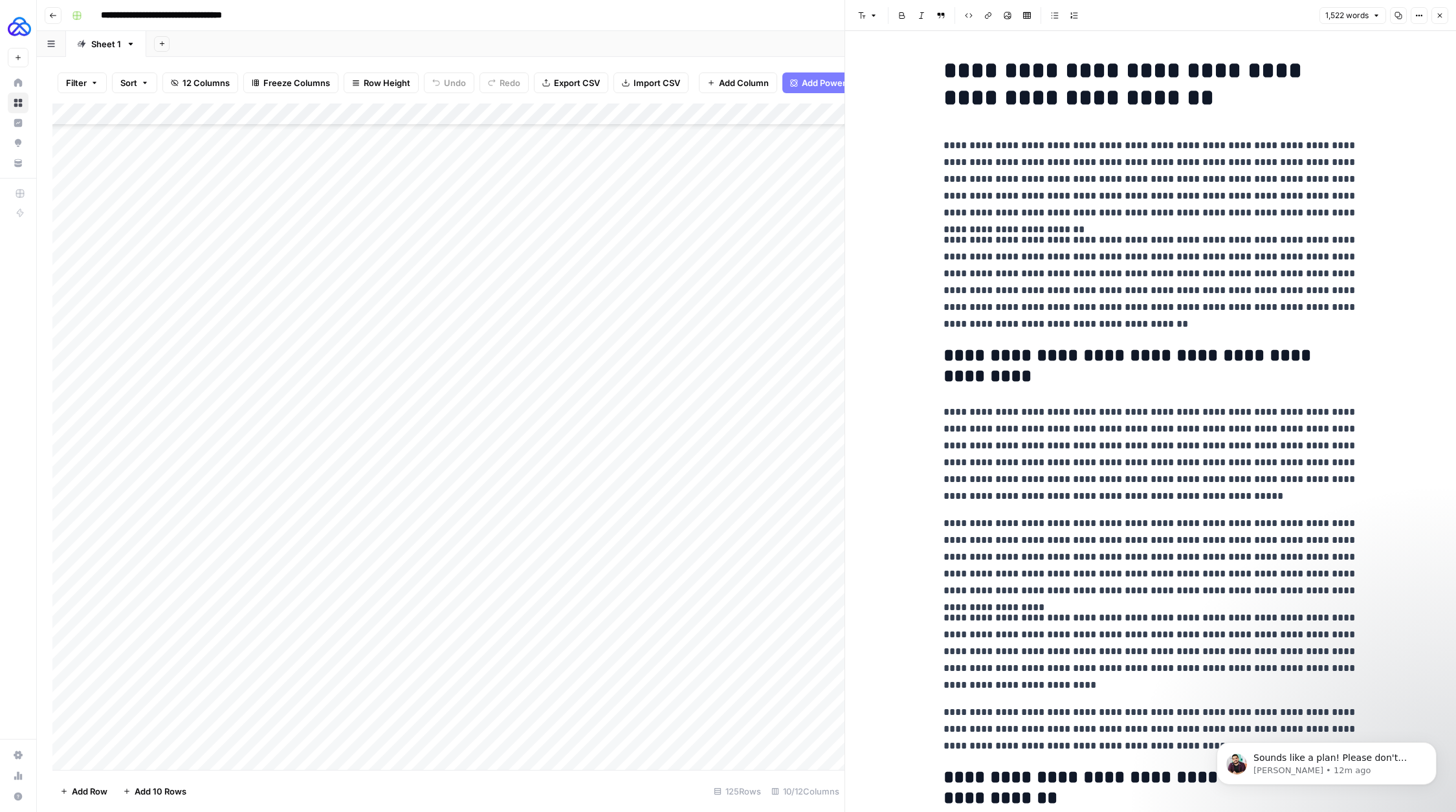
click at [975, 35] on span "Edit with AI" at bounding box center [984, 41] width 41 height 11
click at [968, 82] on h1 "**********" at bounding box center [1150, 84] width 414 height 54
click at [1026, 41] on span "Shortcuts" at bounding box center [1035, 41] width 37 height 11
click at [1049, 99] on span "Make more concise" at bounding box center [1079, 104] width 80 height 13
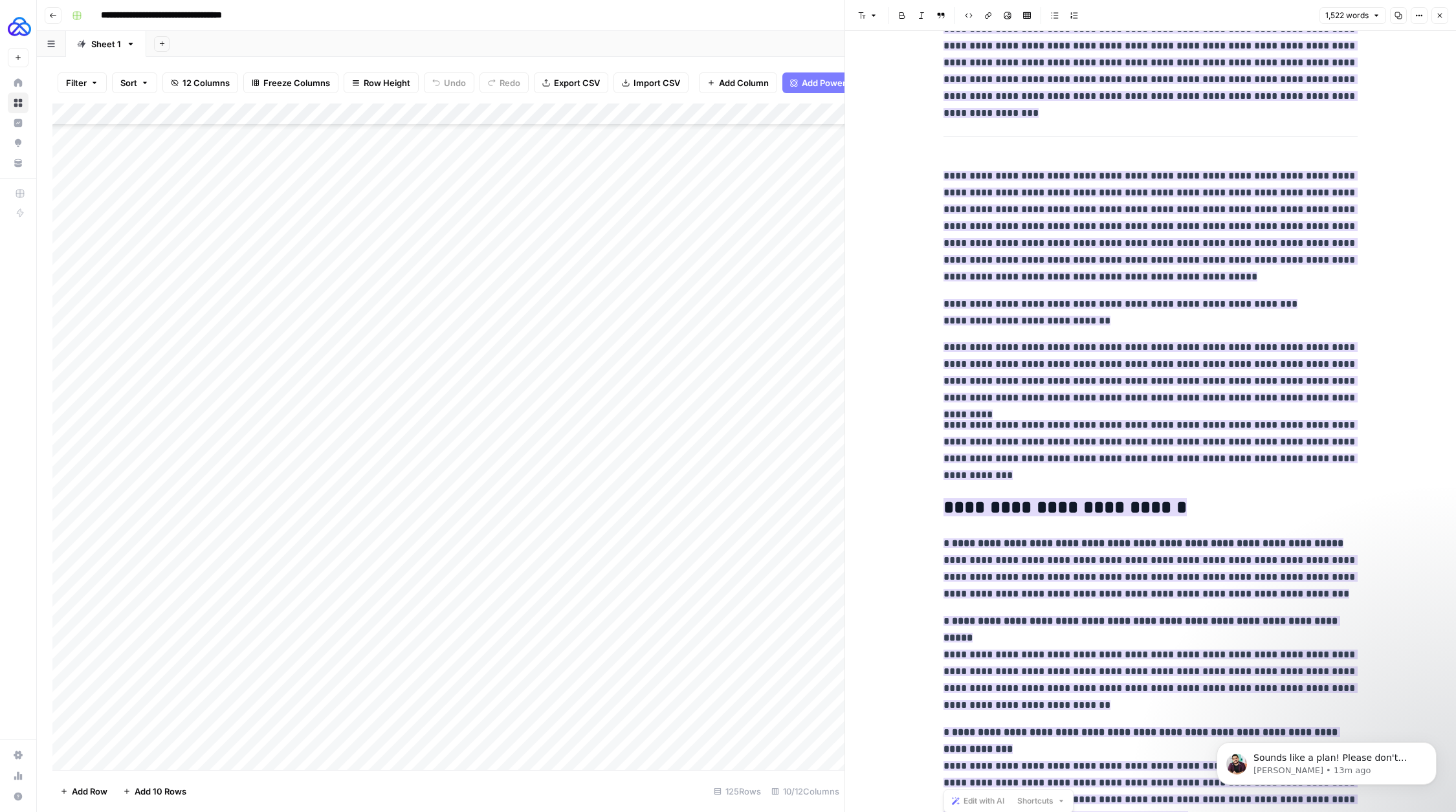
scroll to position [2007, 0]
